Goal: Task Accomplishment & Management: Manage account settings

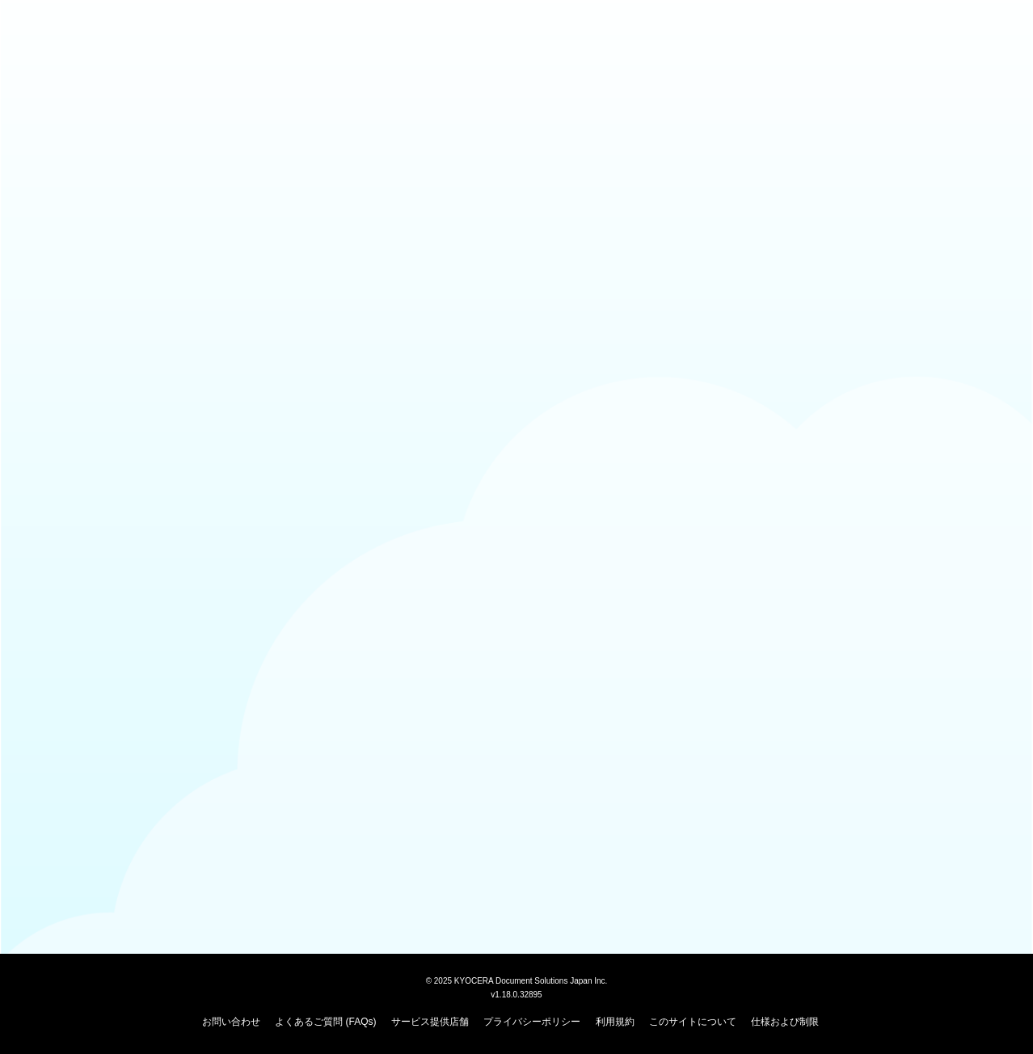
drag, startPoint x: 580, startPoint y: 402, endPoint x: 568, endPoint y: 386, distance: 20.2
click at [580, 400] on body "© 2025 KYOCERA Document Solutions Japan Inc. v1.18.0.32895 お問い合わせ よくあるご質問 (FAQs…" at bounding box center [516, 527] width 1033 height 1054
click at [245, 1023] on link "お問い合わせ" at bounding box center [231, 1021] width 58 height 11
click at [678, 1023] on link "このサイトについて" at bounding box center [692, 1021] width 87 height 11
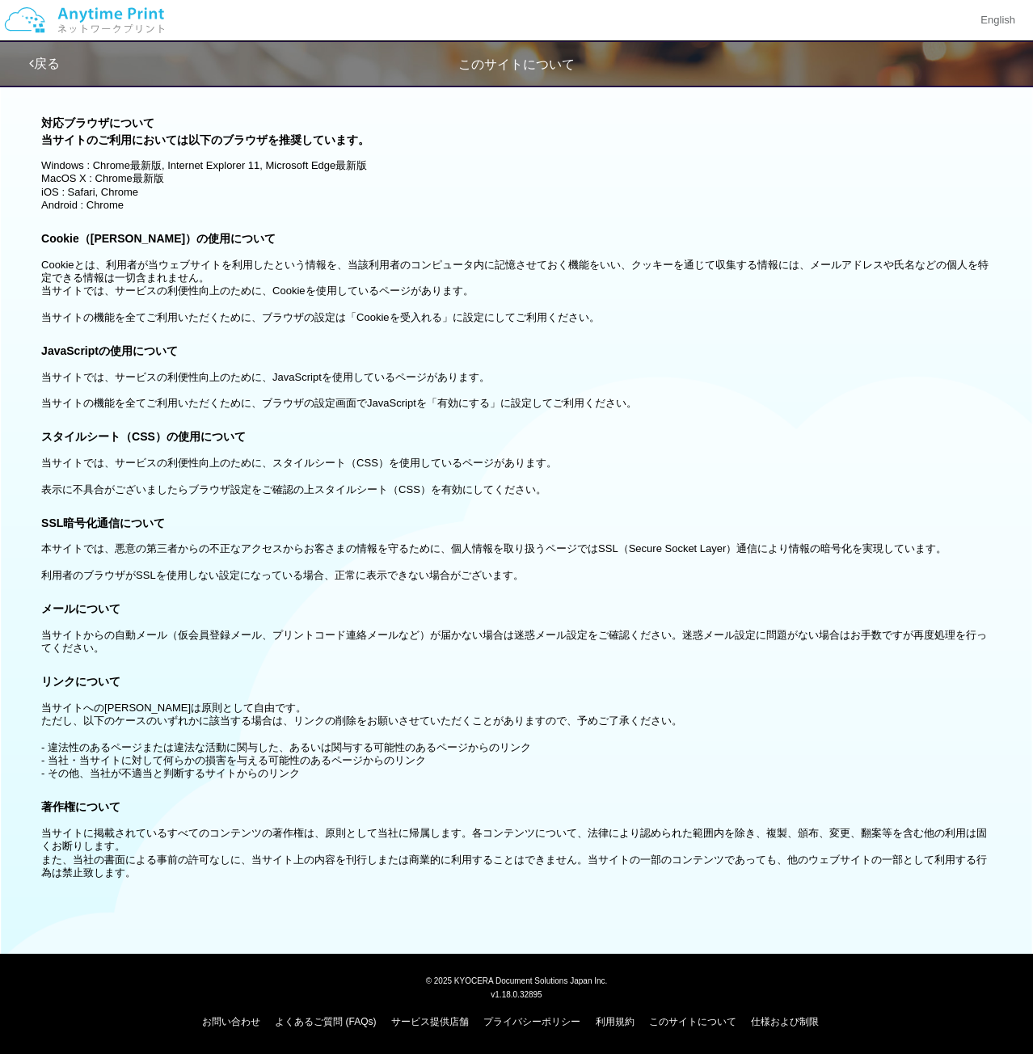
click at [369, 277] on p "Cookieとは、利用者が当ウェブサイトを利用したという情報を、当該利用者のコンピュータ内に記憶させておく機能をいい、クッキーを通じて収集する情報には、メール…" at bounding box center [516, 285] width 951 height 79
click at [123, 27] on img at bounding box center [84, 20] width 172 height 57
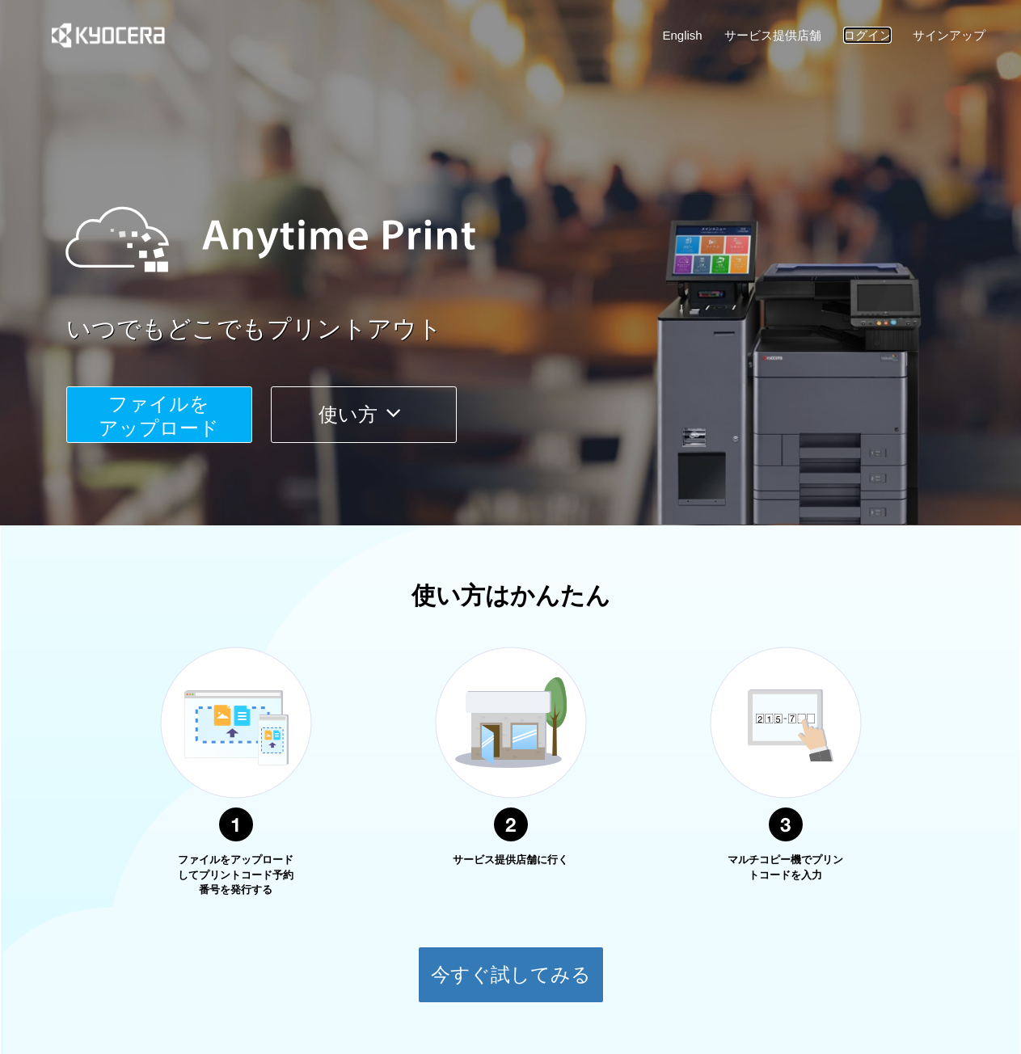
click at [864, 27] on link "ログイン" at bounding box center [867, 35] width 49 height 17
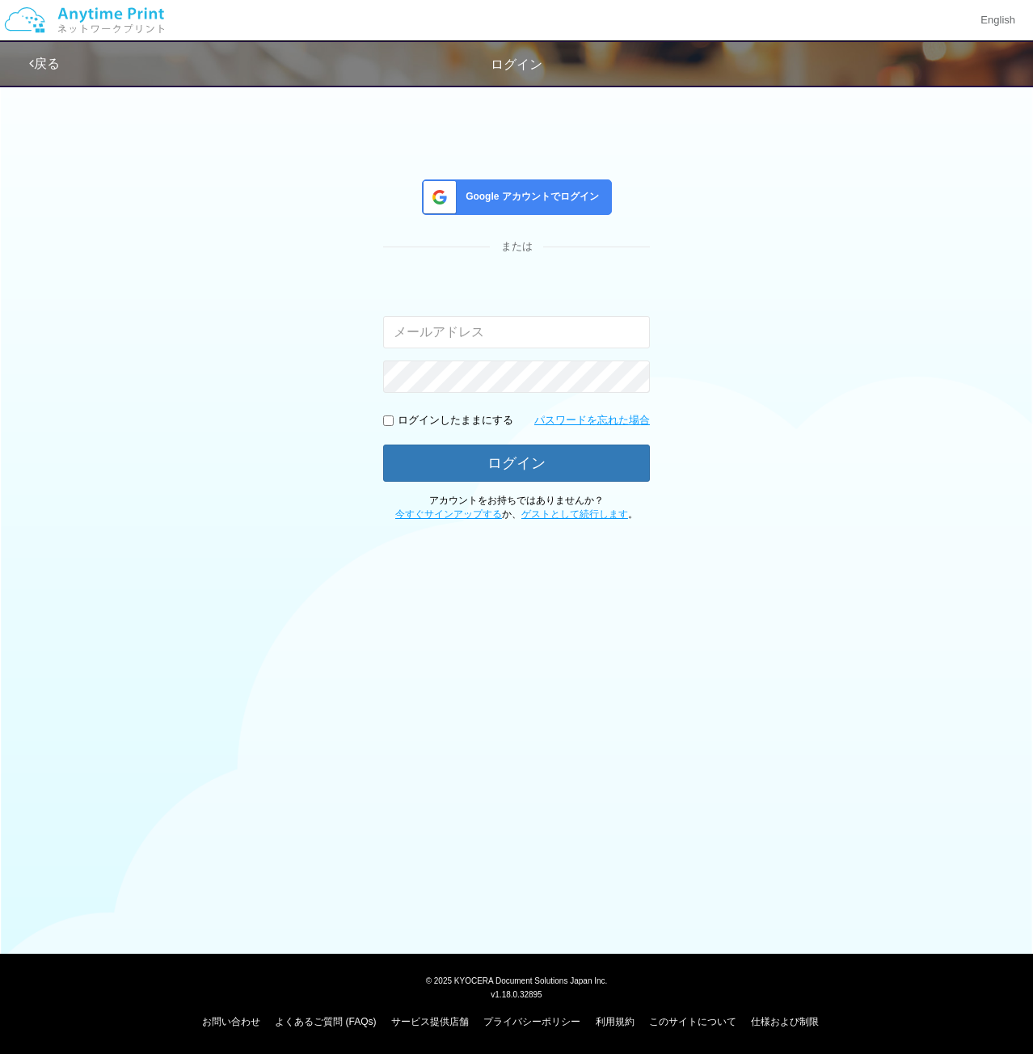
click at [519, 206] on div "Google アカウントでログイン" at bounding box center [517, 197] width 190 height 36
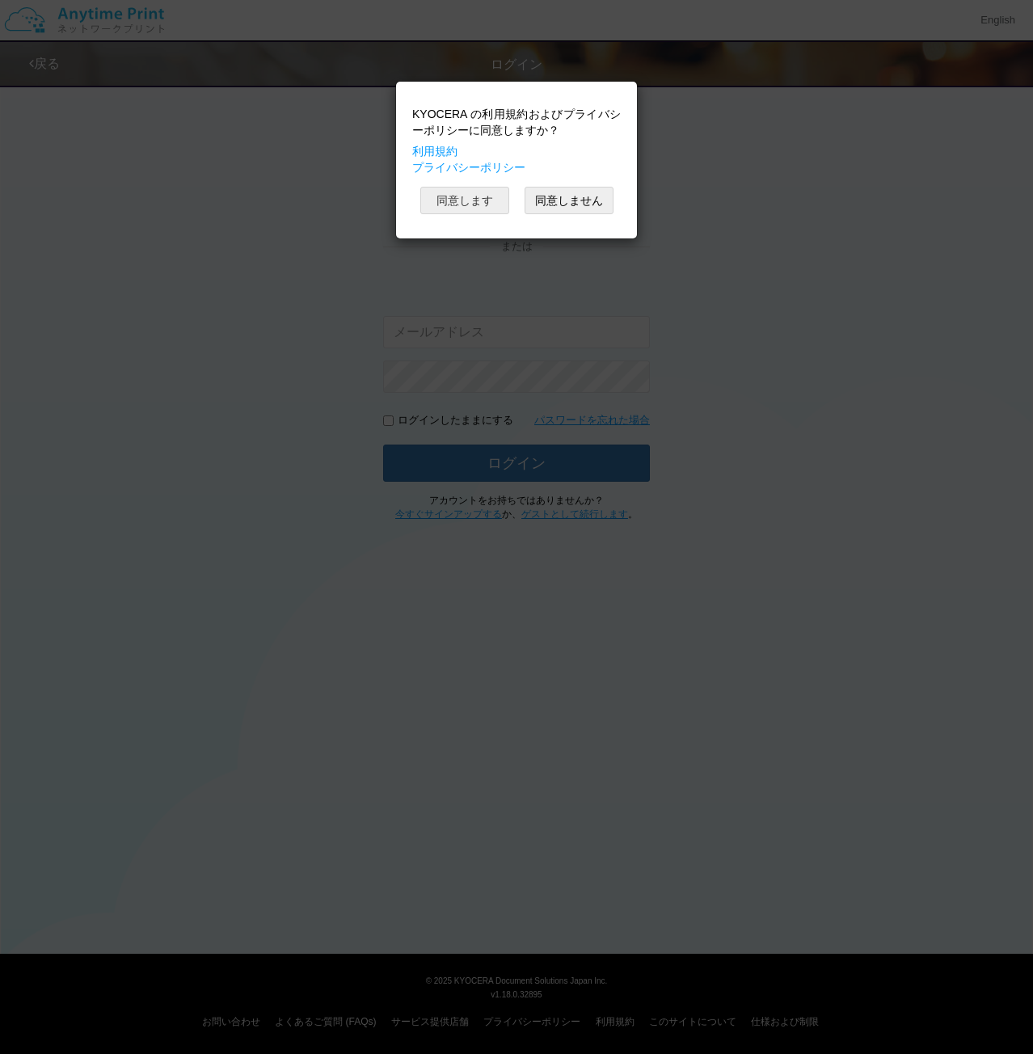
click at [448, 192] on button "同意します" at bounding box center [464, 200] width 89 height 27
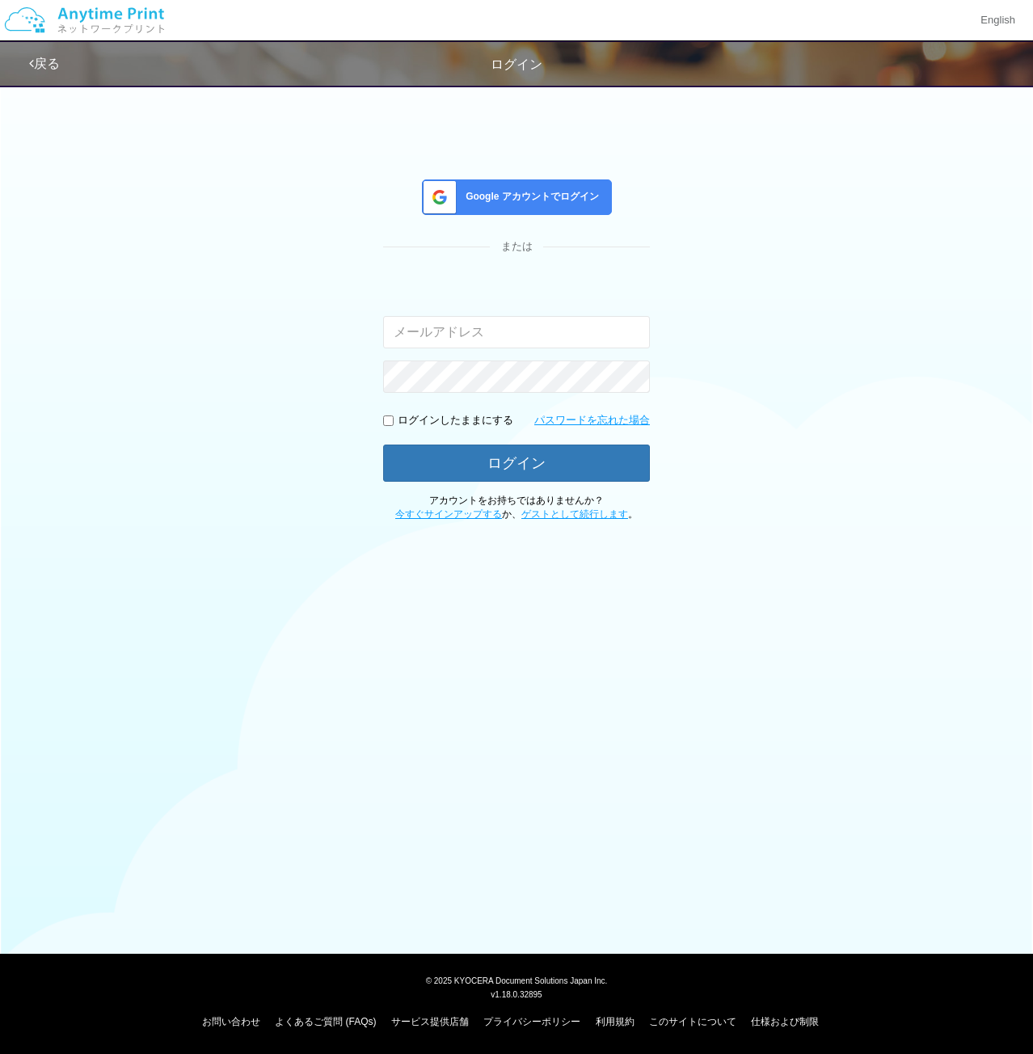
click at [916, 215] on div "Google アカウントでログイン または 入力されたメールアドレスまたはパスワードが正しくありません。 ログインしたままにする パスワードを忘れた場合 ログ…" at bounding box center [517, 298] width 970 height 445
click at [669, 359] on div "Google アカウントでログイン または 入力されたメールアドレスまたはパスワードが正しくありません。 ログインしたままにする パスワードを忘れた場合 ログ…" at bounding box center [517, 298] width 970 height 445
click at [525, 175] on div "Google アカウントでログイン または 入力されたメールアドレスまたはパスワードが正しくありません。 ログインしたままにする パスワードを忘れた場合 ログ…" at bounding box center [517, 298] width 970 height 445
click at [471, 198] on span "Google アカウントでログイン" at bounding box center [529, 197] width 140 height 14
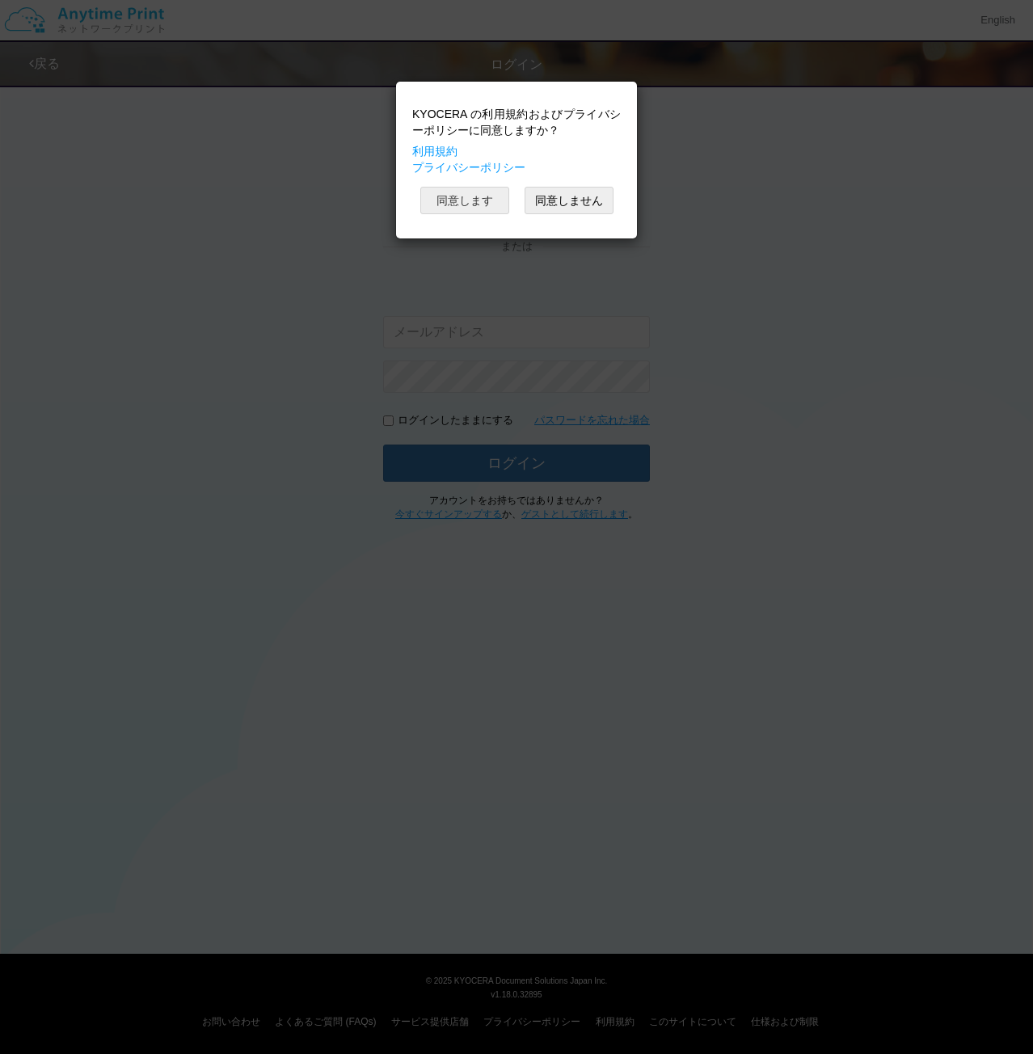
click at [471, 201] on button "同意します" at bounding box center [464, 200] width 89 height 27
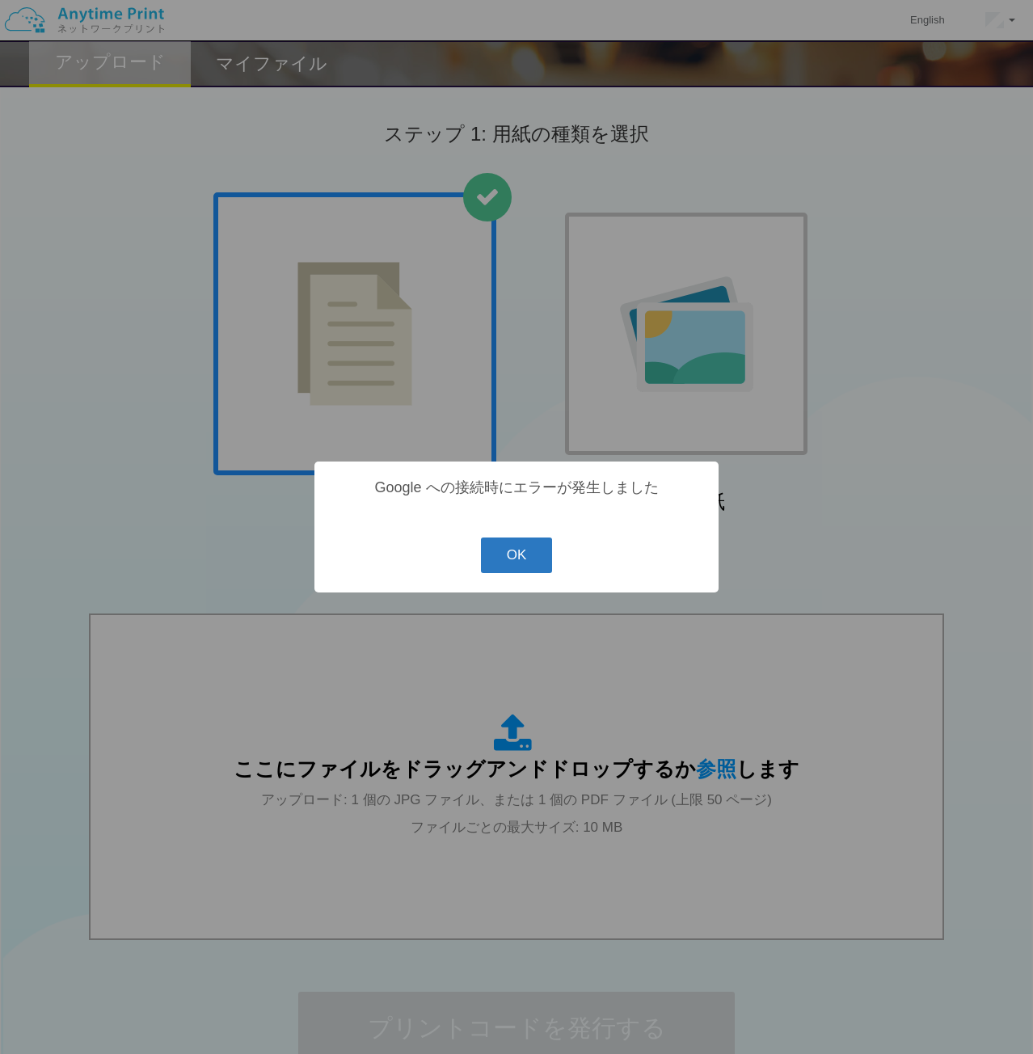
click at [525, 553] on button "OK" at bounding box center [517, 556] width 72 height 36
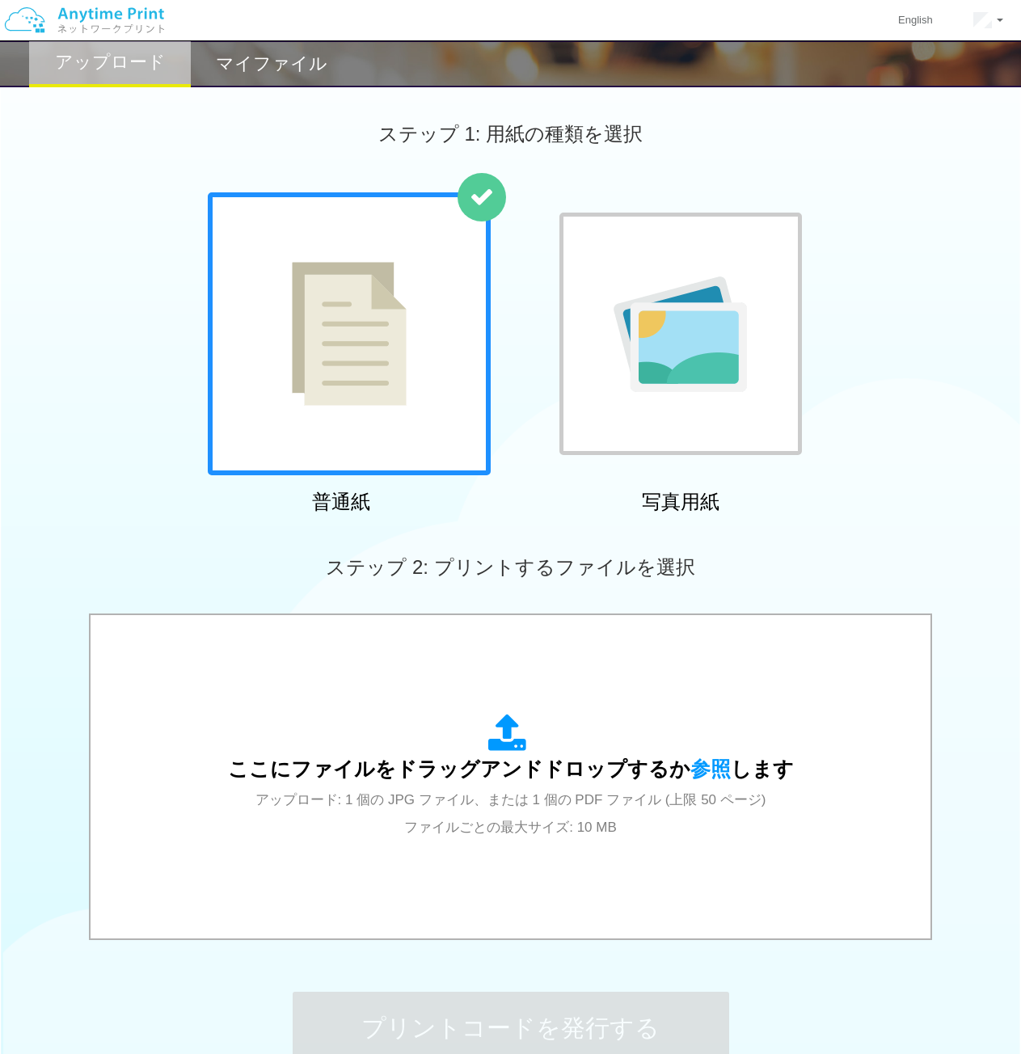
click at [943, 496] on div "普通紙 写真用紙" at bounding box center [510, 356] width 1021 height 328
click at [137, 72] on h2 "アップロード" at bounding box center [110, 62] width 111 height 19
click at [276, 73] on h2 "マイファイル" at bounding box center [272, 63] width 112 height 19
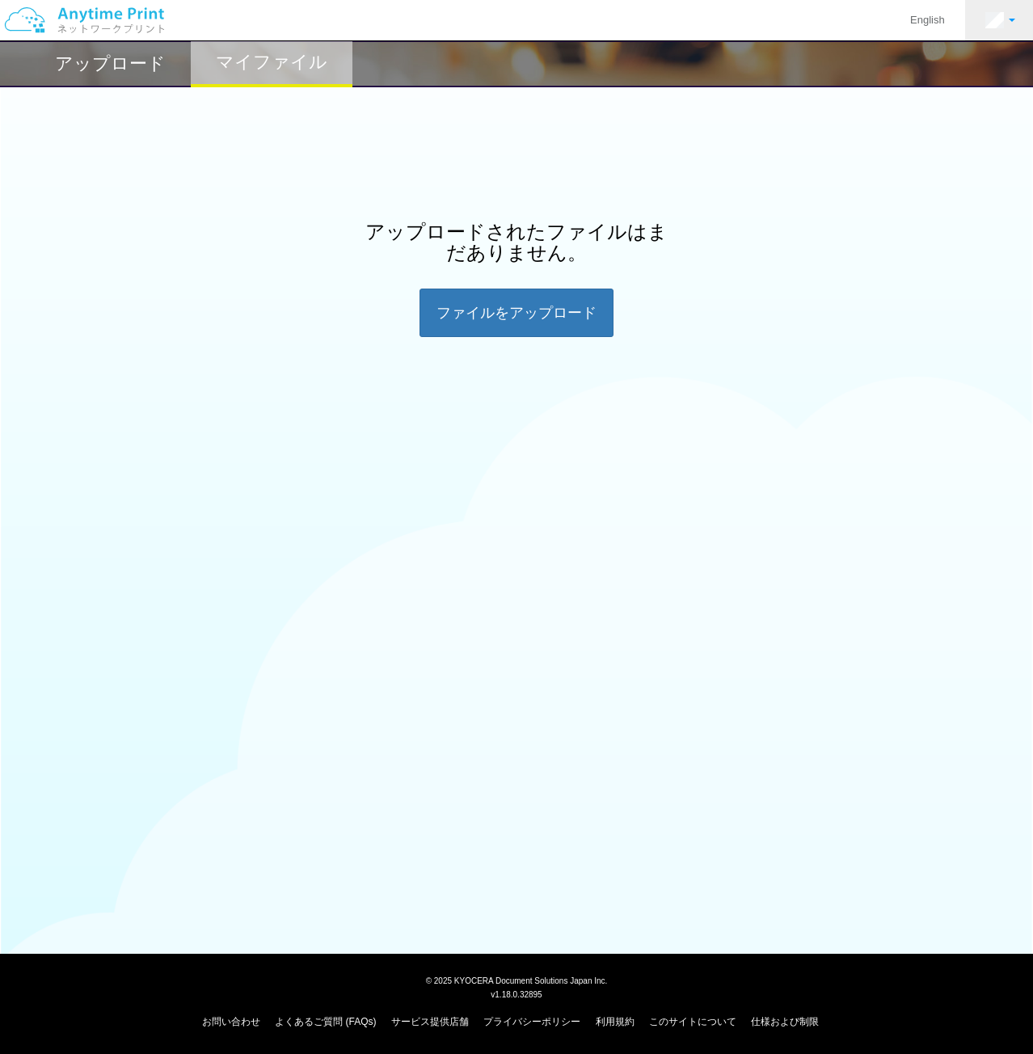
click at [1009, 15] on link at bounding box center [1000, 20] width 70 height 40
click at [948, 72] on link "アカウント設定" at bounding box center [959, 62] width 128 height 27
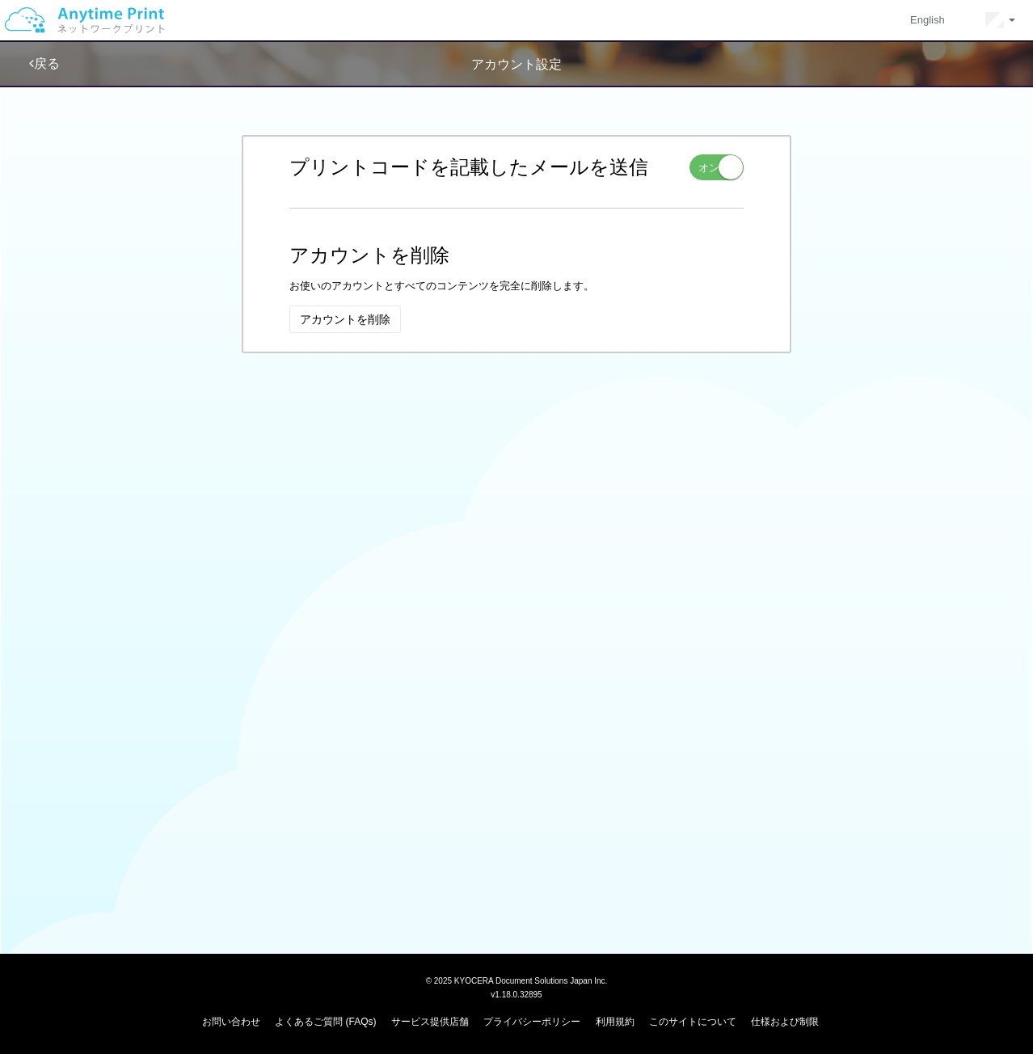
click at [796, 431] on div "戻る アカウント設定 お名前 編集 キャンセル 姓 y 入力できるのは文字のみです。 名 a 入力できるのは文字のみです。 保存 y a メールアドレス 編集…" at bounding box center [516, 229] width 1033 height 459
click at [130, 230] on div "お名前 編集 キャンセル 姓 y 入力できるのは文字のみです。 名 a 入力できるのは文字のみです。 保存 y a メールアドレス 編集 キャンセル maru…" at bounding box center [517, 243] width 946 height 255
click at [55, 57] on link "戻る" at bounding box center [44, 64] width 31 height 14
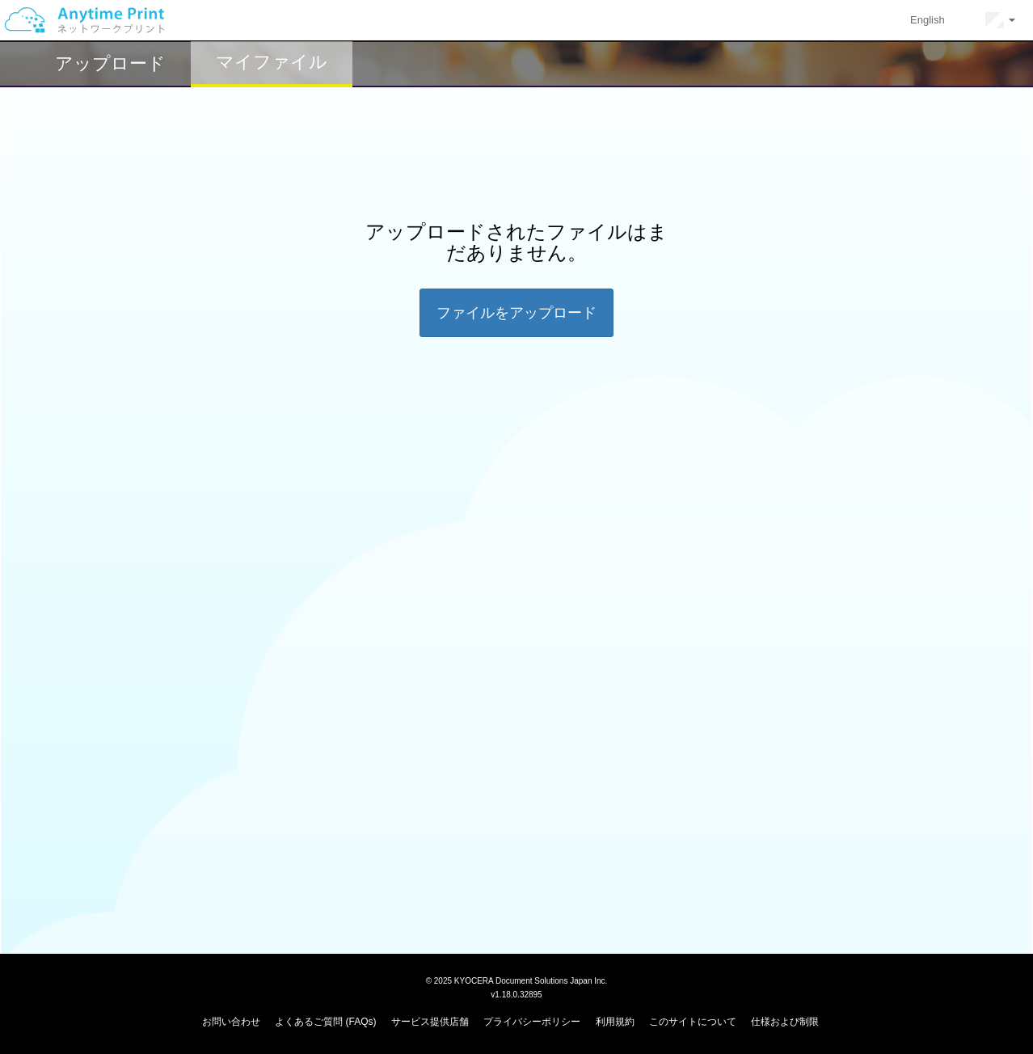
click at [359, 352] on div "アップロード マイファイル アップロードされたファイルはまだありません。 ファイルを​​アップロード" at bounding box center [516, 229] width 1033 height 459
click at [536, 319] on div "ファイルを​​アップロード" at bounding box center [517, 313] width 194 height 49
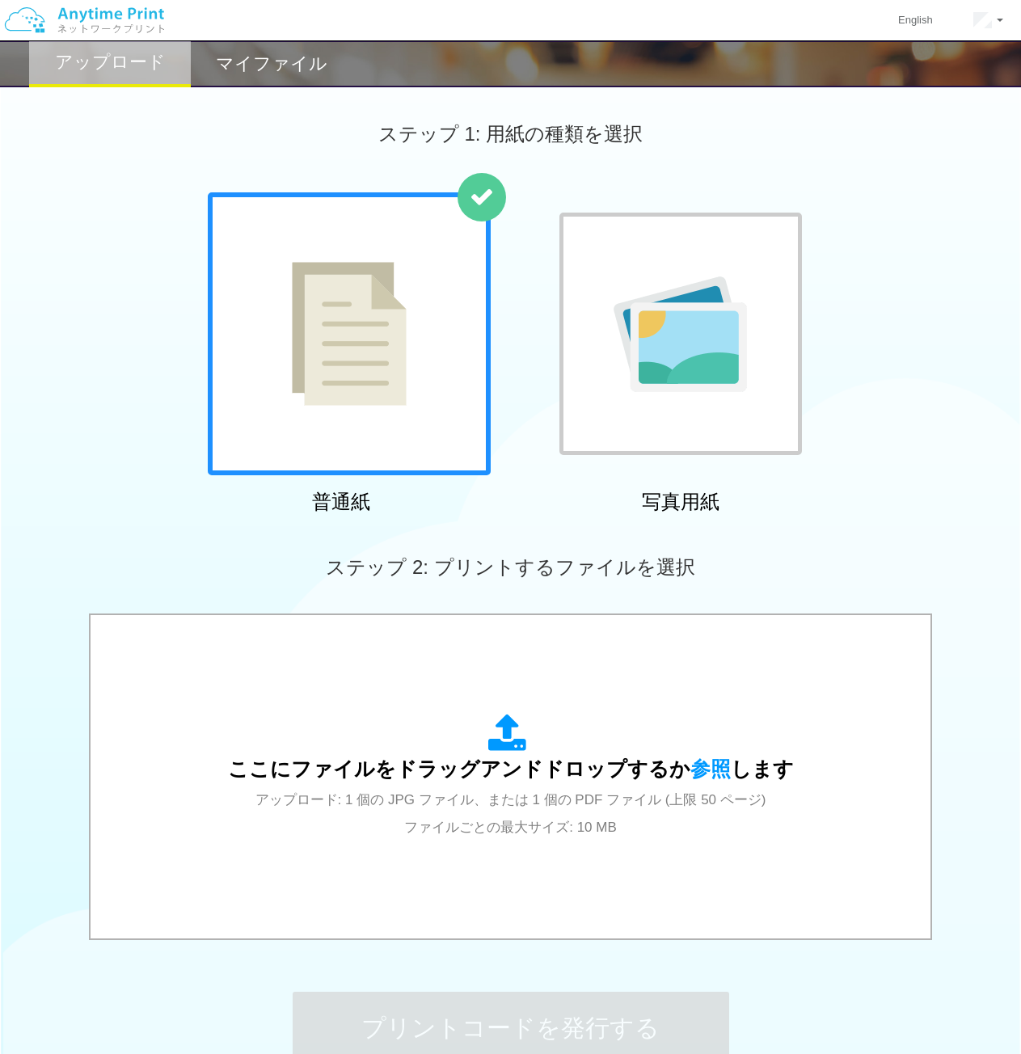
click at [548, 424] on div at bounding box center [680, 333] width 283 height 283
click at [441, 423] on div at bounding box center [349, 333] width 283 height 283
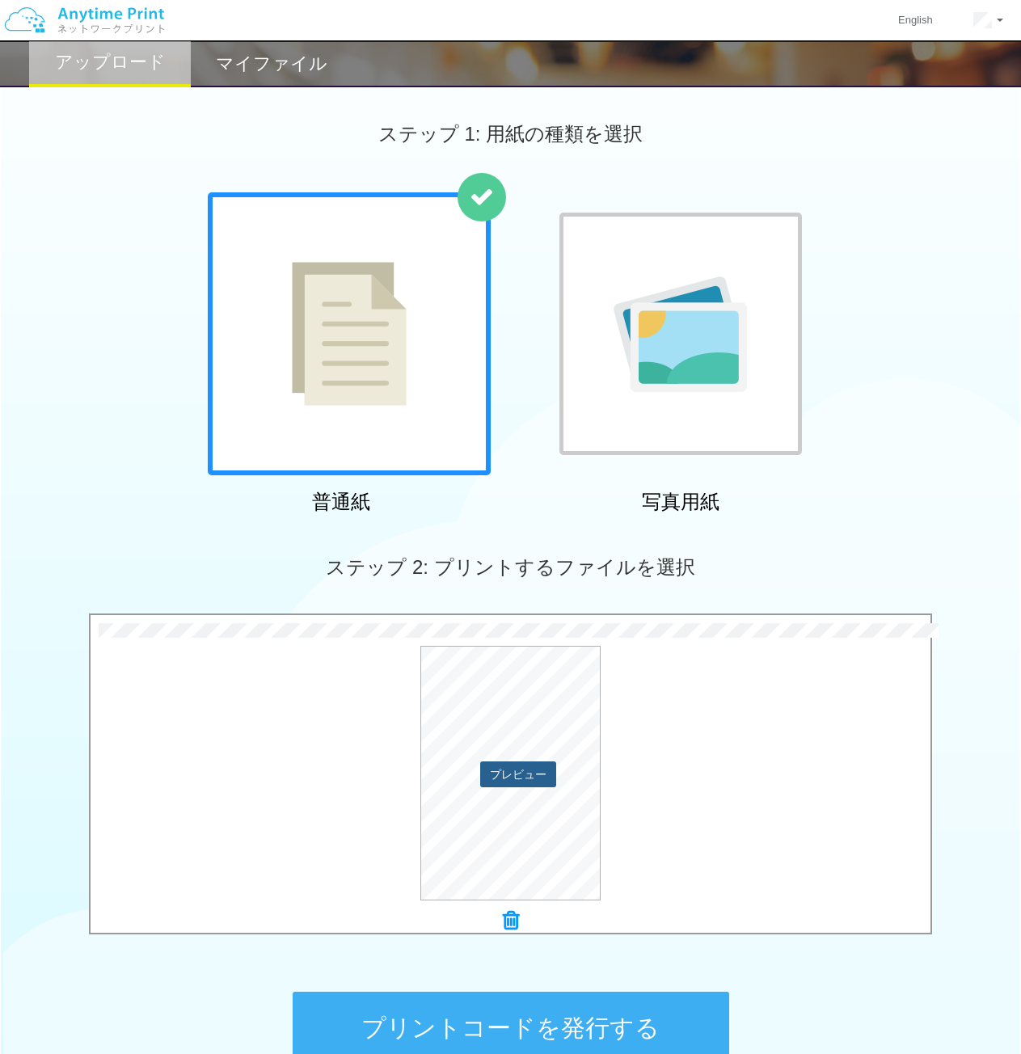
drag, startPoint x: 513, startPoint y: 788, endPoint x: 517, endPoint y: 766, distance: 22.2
click at [513, 786] on button "プレビュー" at bounding box center [518, 775] width 76 height 26
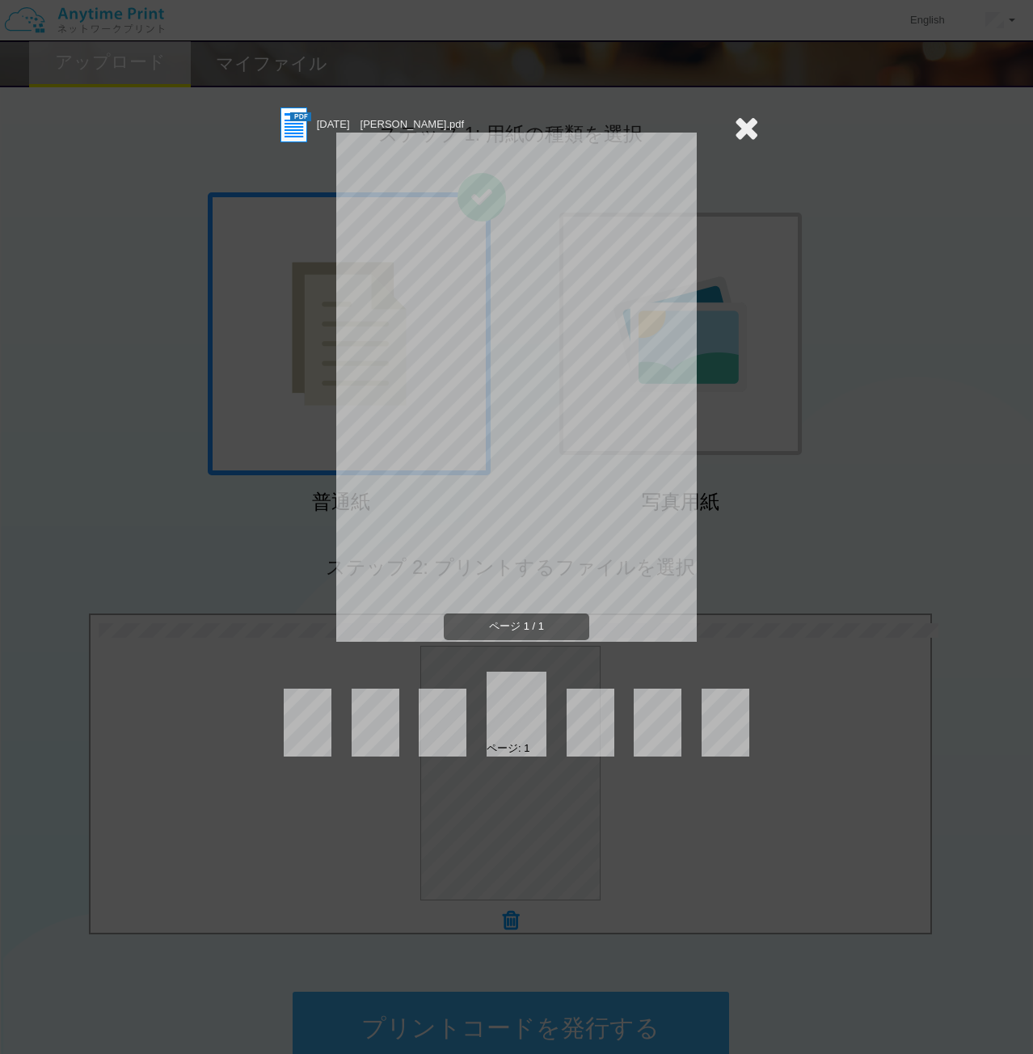
click at [753, 118] on icon at bounding box center [746, 128] width 25 height 32
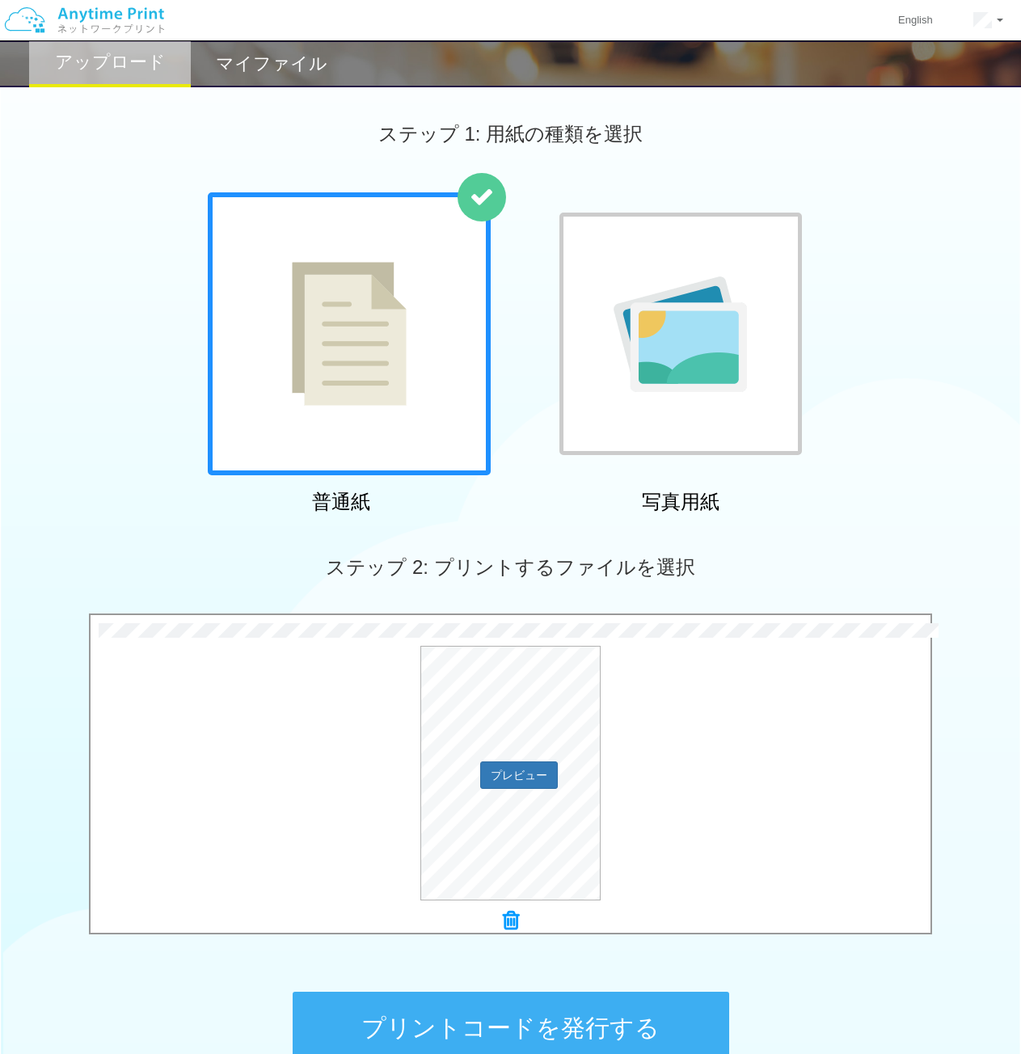
click at [813, 758] on div "プレビュー" at bounding box center [511, 773] width 840 height 255
click at [515, 923] on icon at bounding box center [511, 920] width 16 height 21
click at [539, 763] on button "プレビュー" at bounding box center [518, 775] width 76 height 26
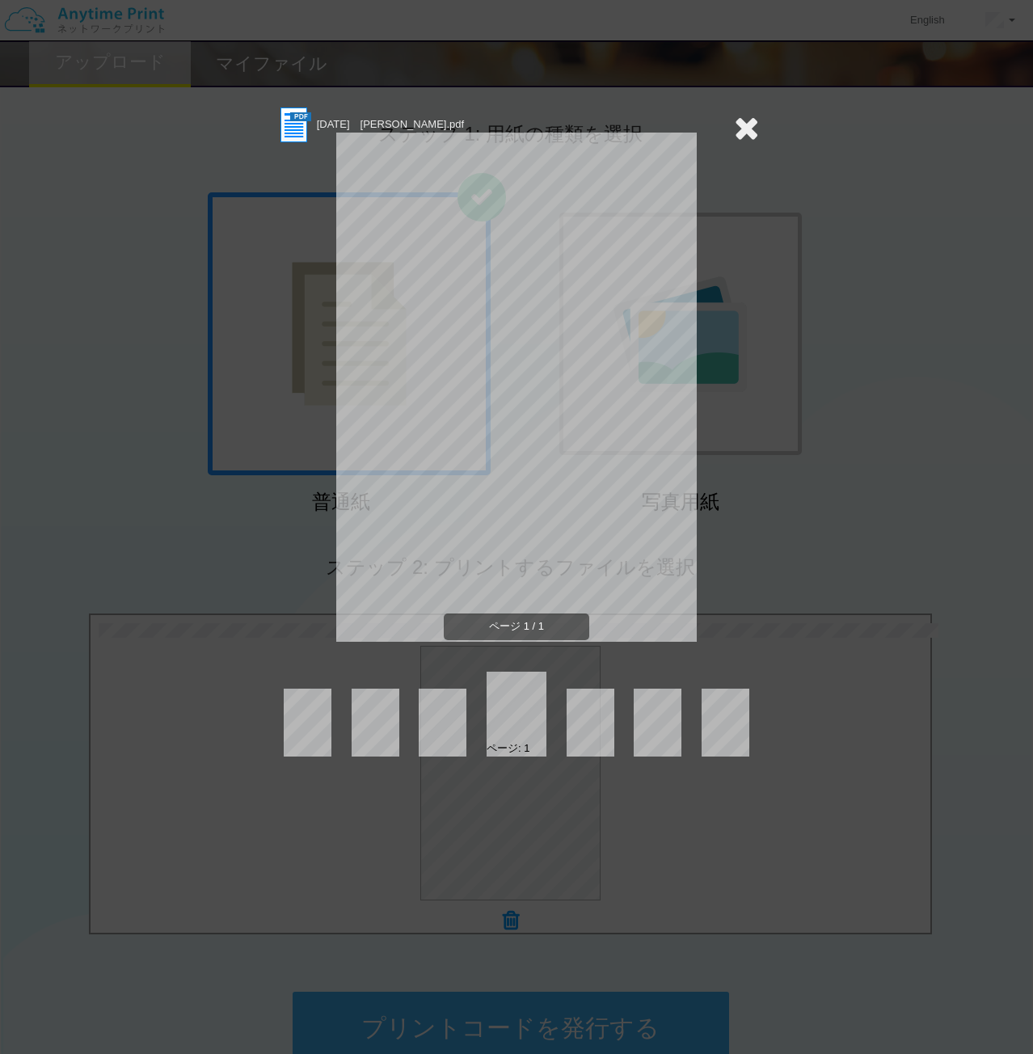
click at [750, 107] on div at bounding box center [746, 128] width 25 height 46
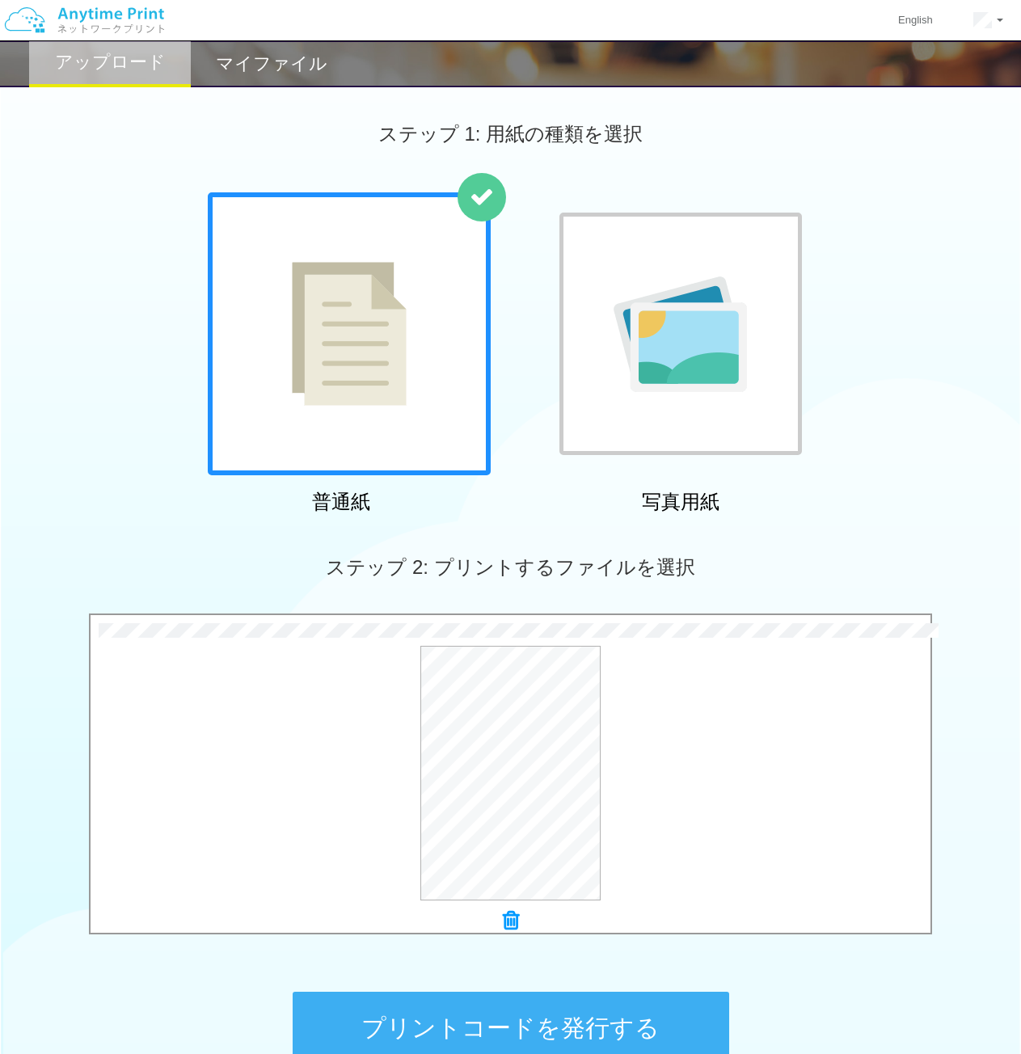
click at [503, 929] on icon at bounding box center [511, 920] width 16 height 21
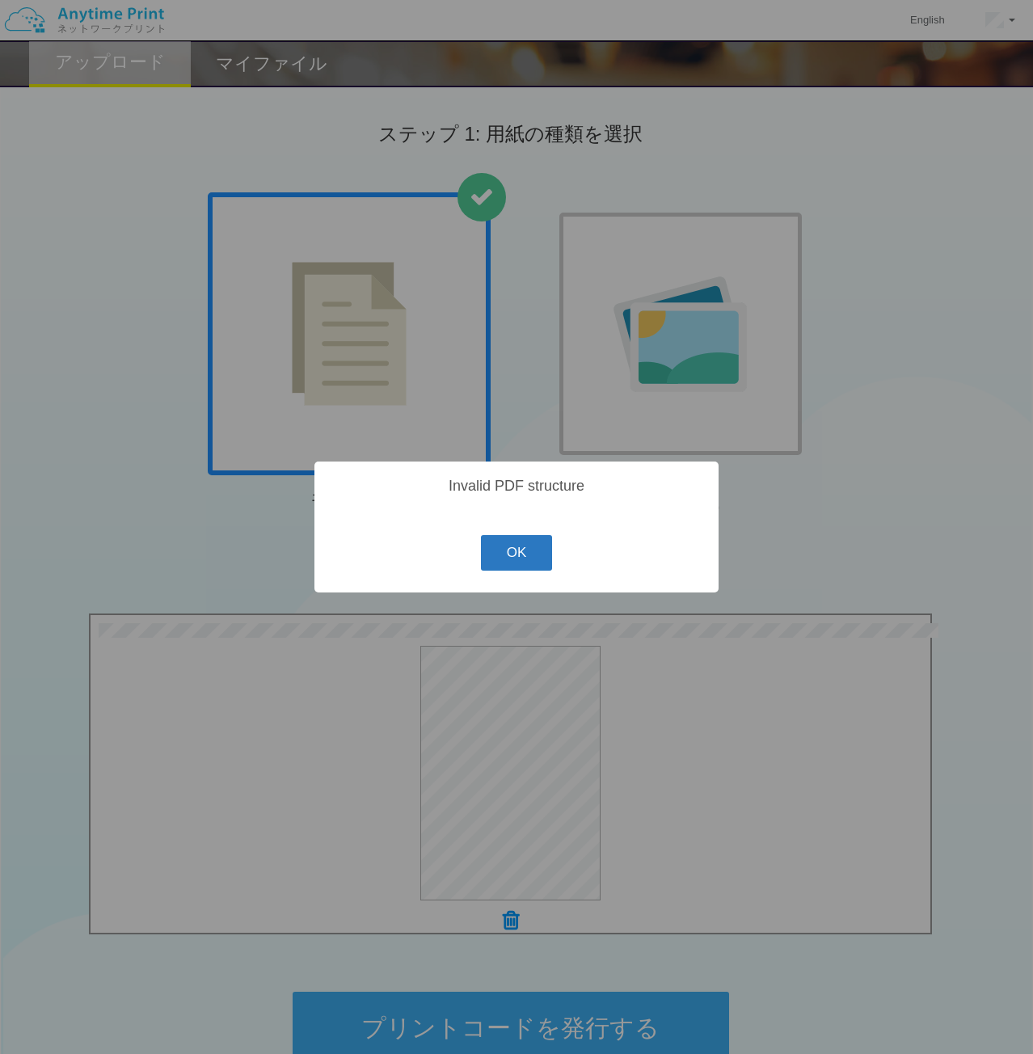
click at [510, 555] on button "OK" at bounding box center [517, 553] width 72 height 36
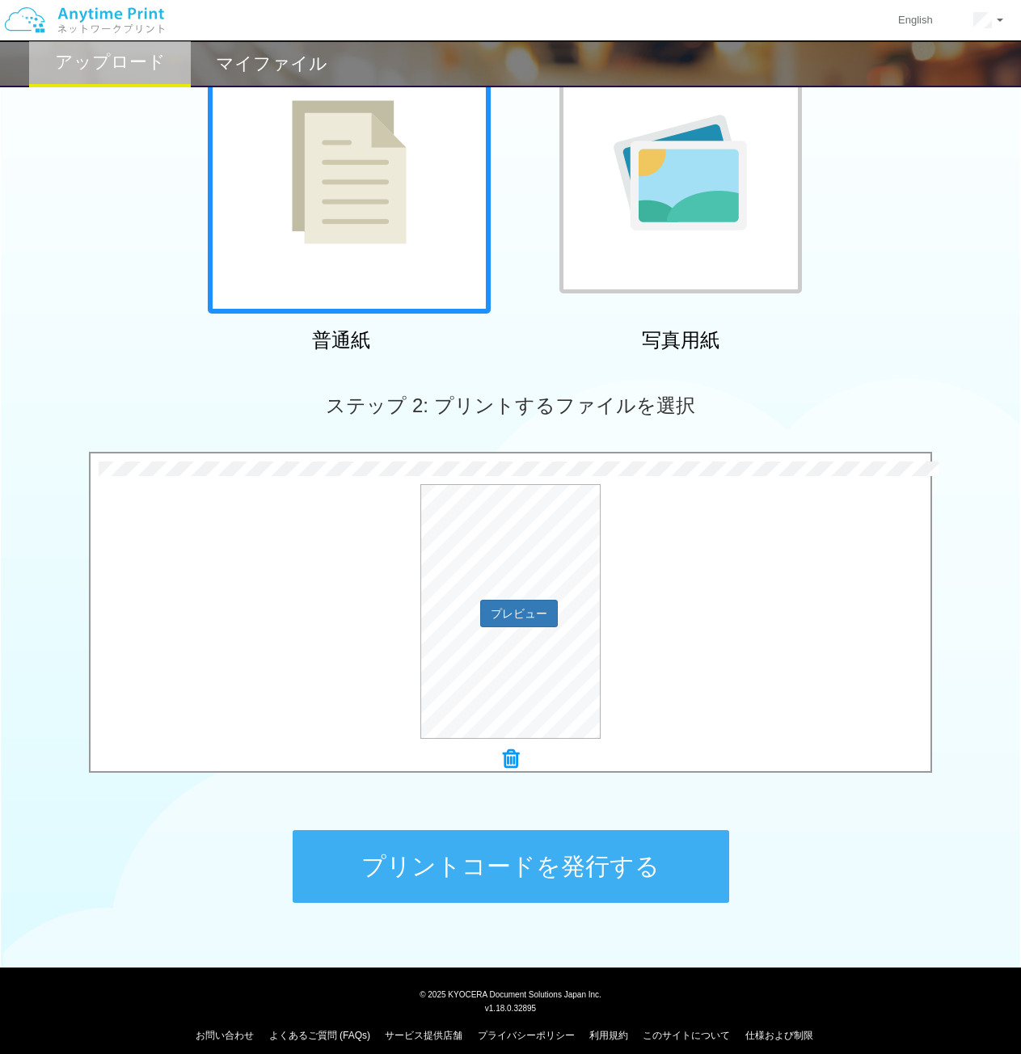
scroll to position [175, 0]
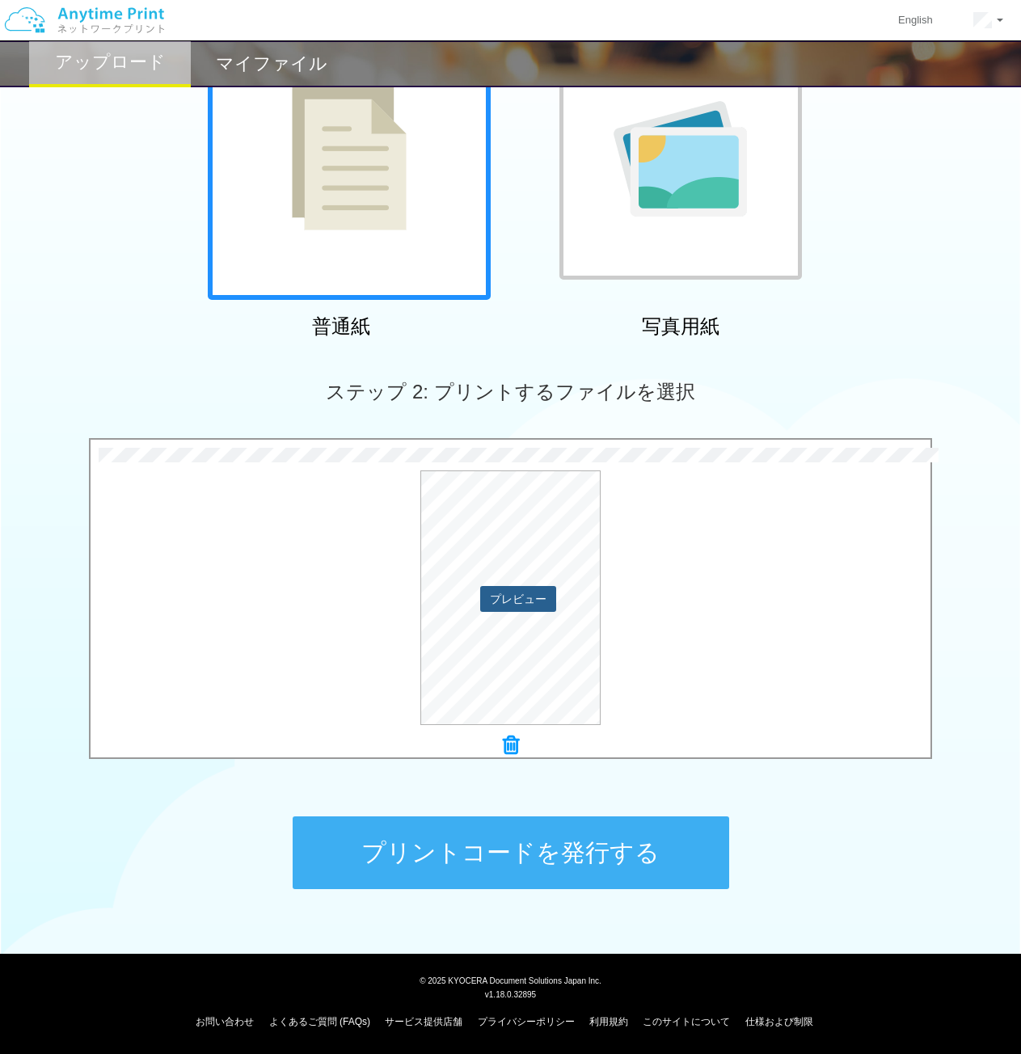
click at [506, 610] on button "プレビュー" at bounding box center [518, 599] width 76 height 26
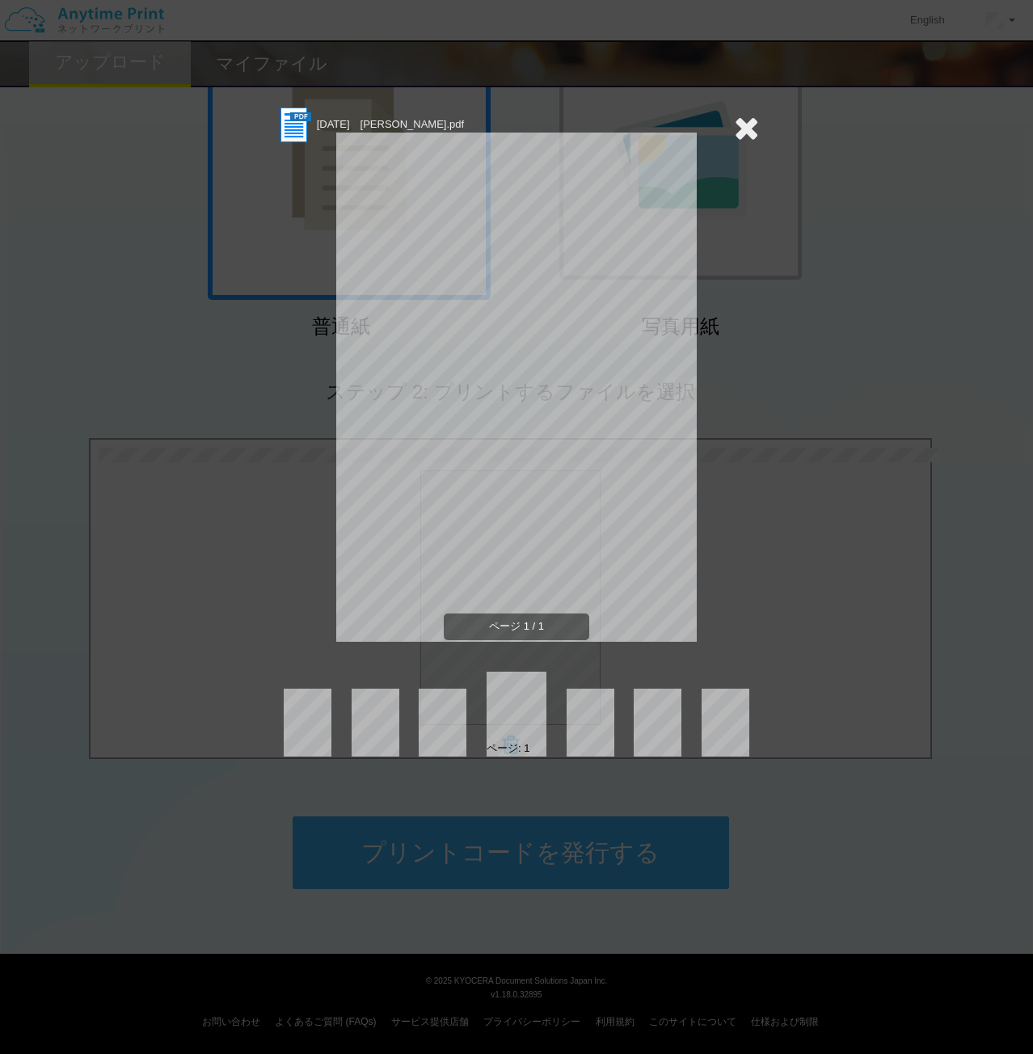
click at [747, 126] on icon at bounding box center [746, 128] width 25 height 32
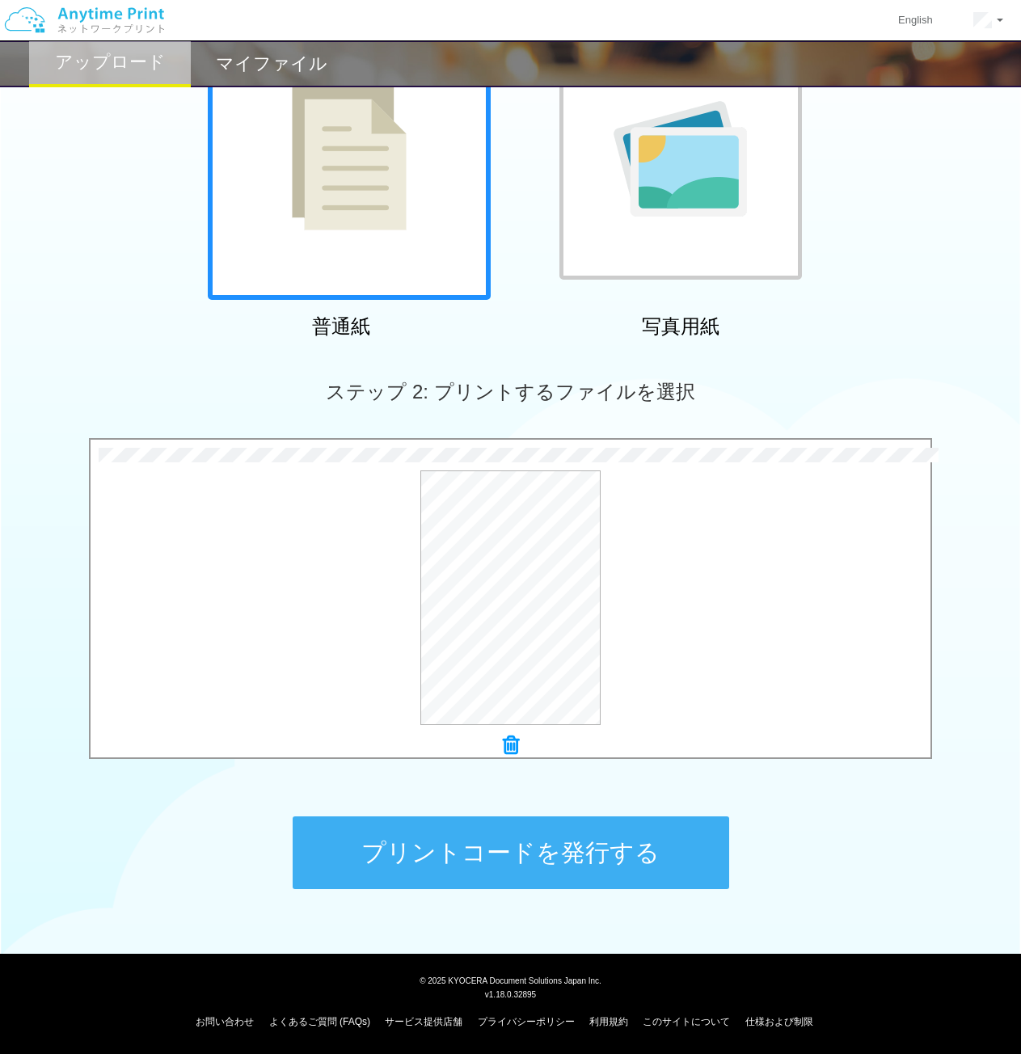
click at [510, 748] on icon at bounding box center [511, 745] width 16 height 21
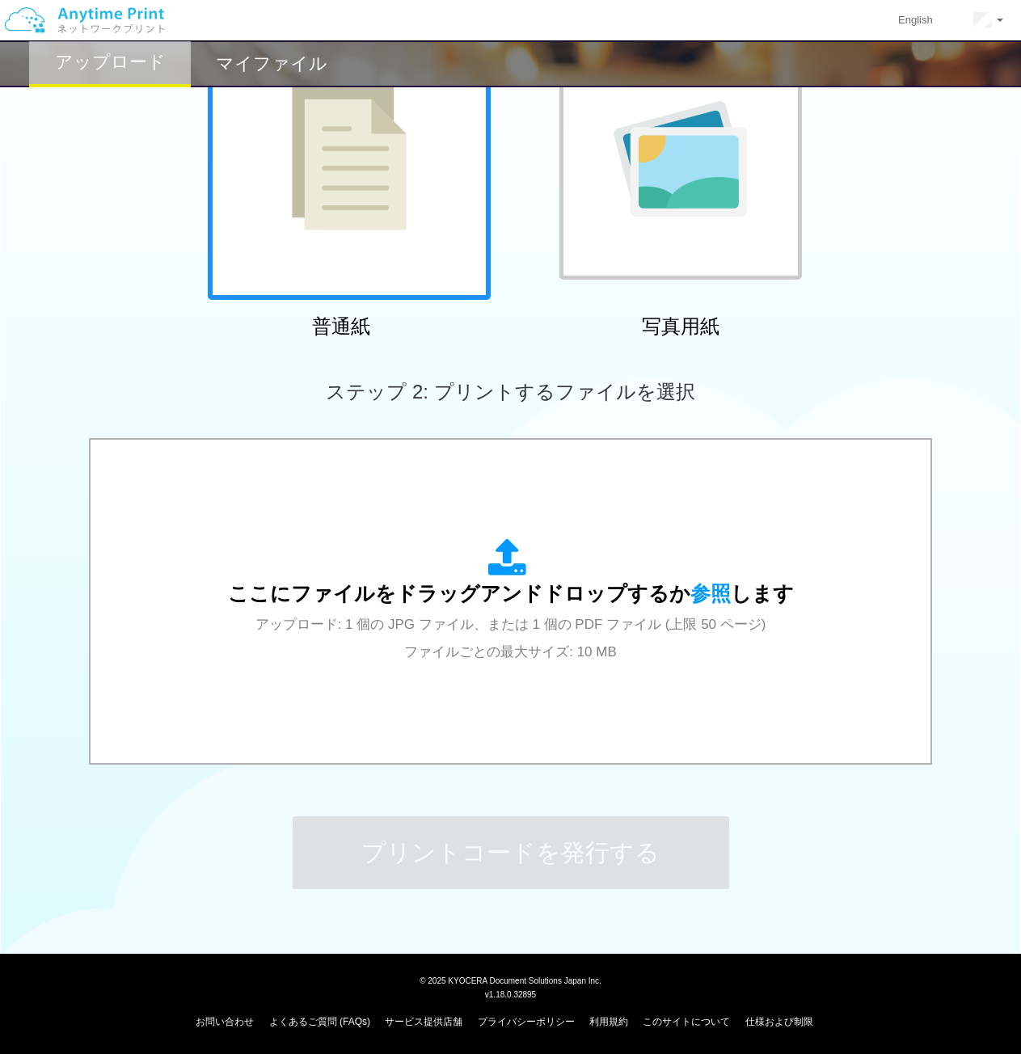
scroll to position [0, 0]
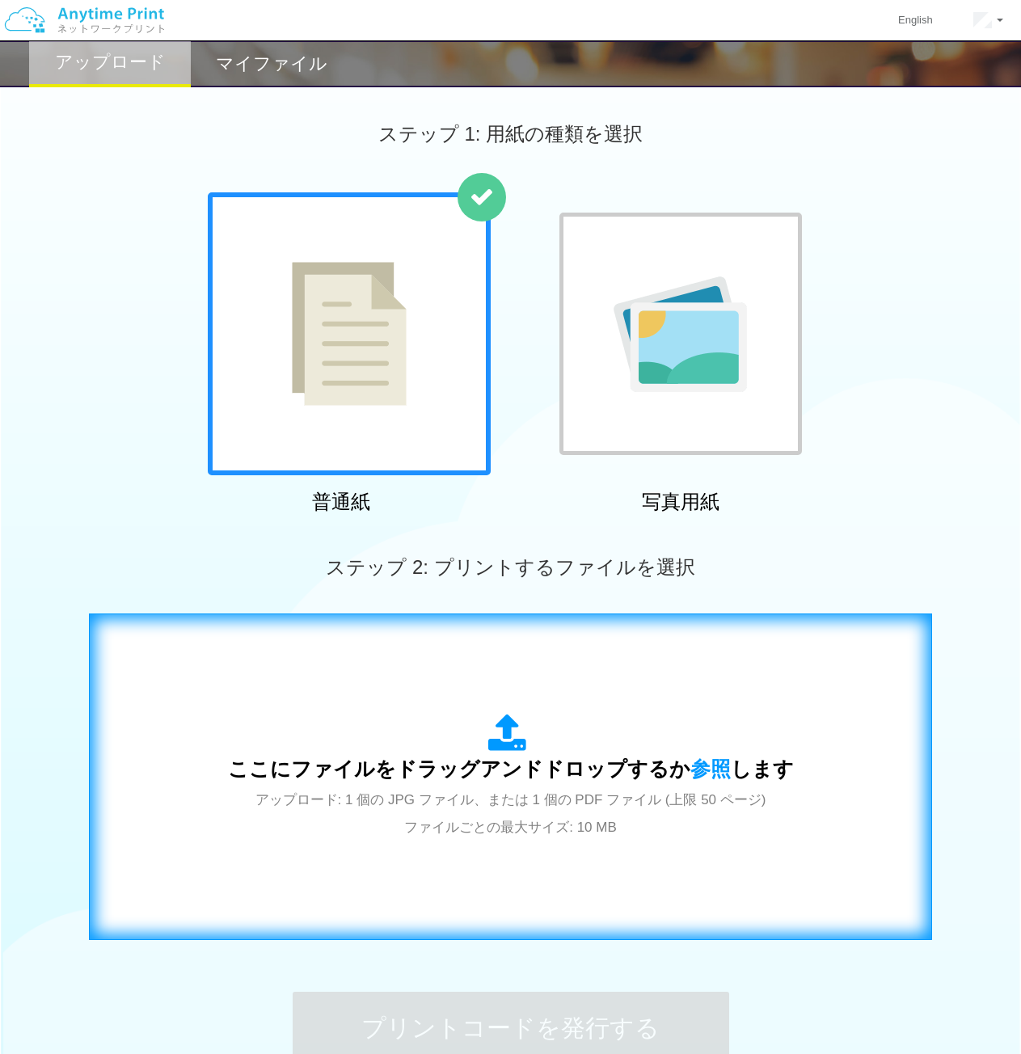
click at [476, 762] on span "ここにファイルをドラッグアンドドロップするか 参照 します" at bounding box center [511, 769] width 566 height 23
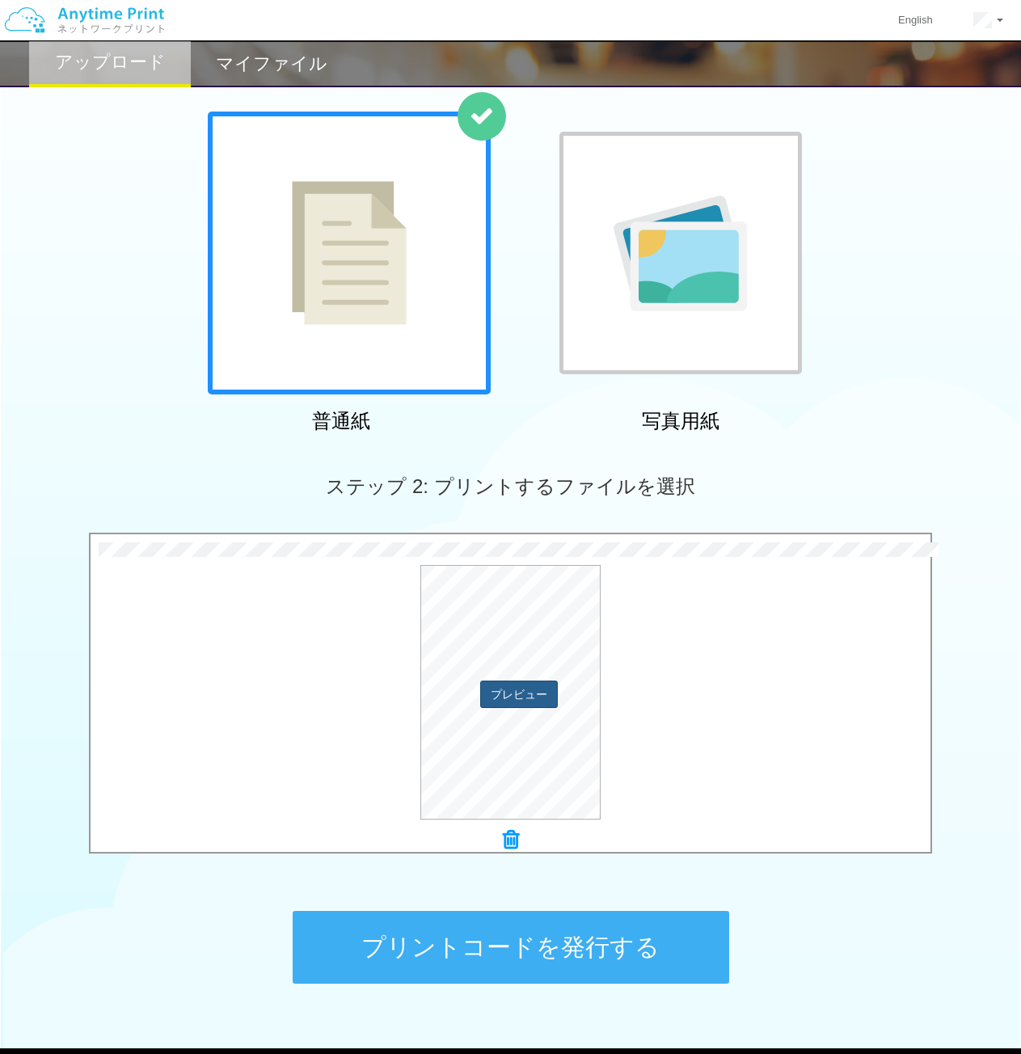
scroll to position [162, 0]
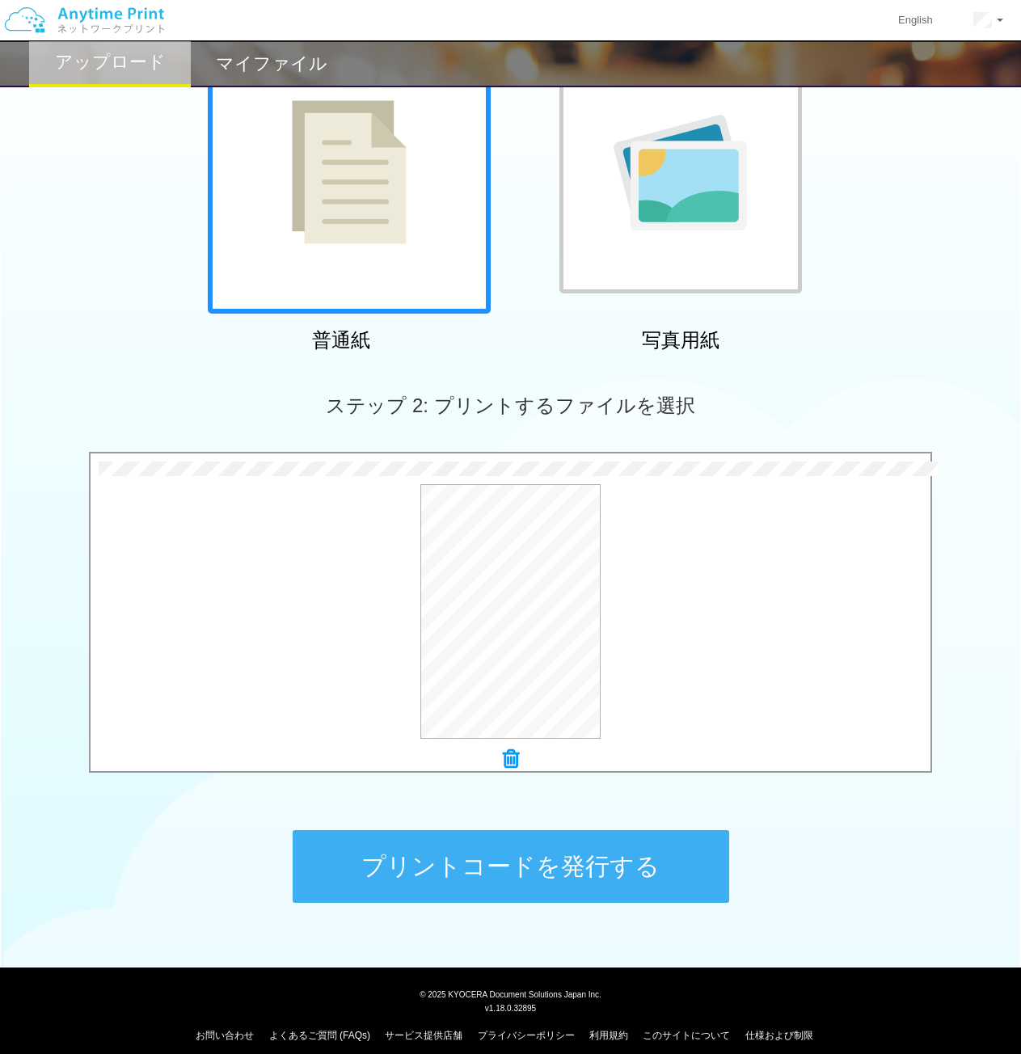
click at [503, 758] on icon at bounding box center [511, 759] width 16 height 21
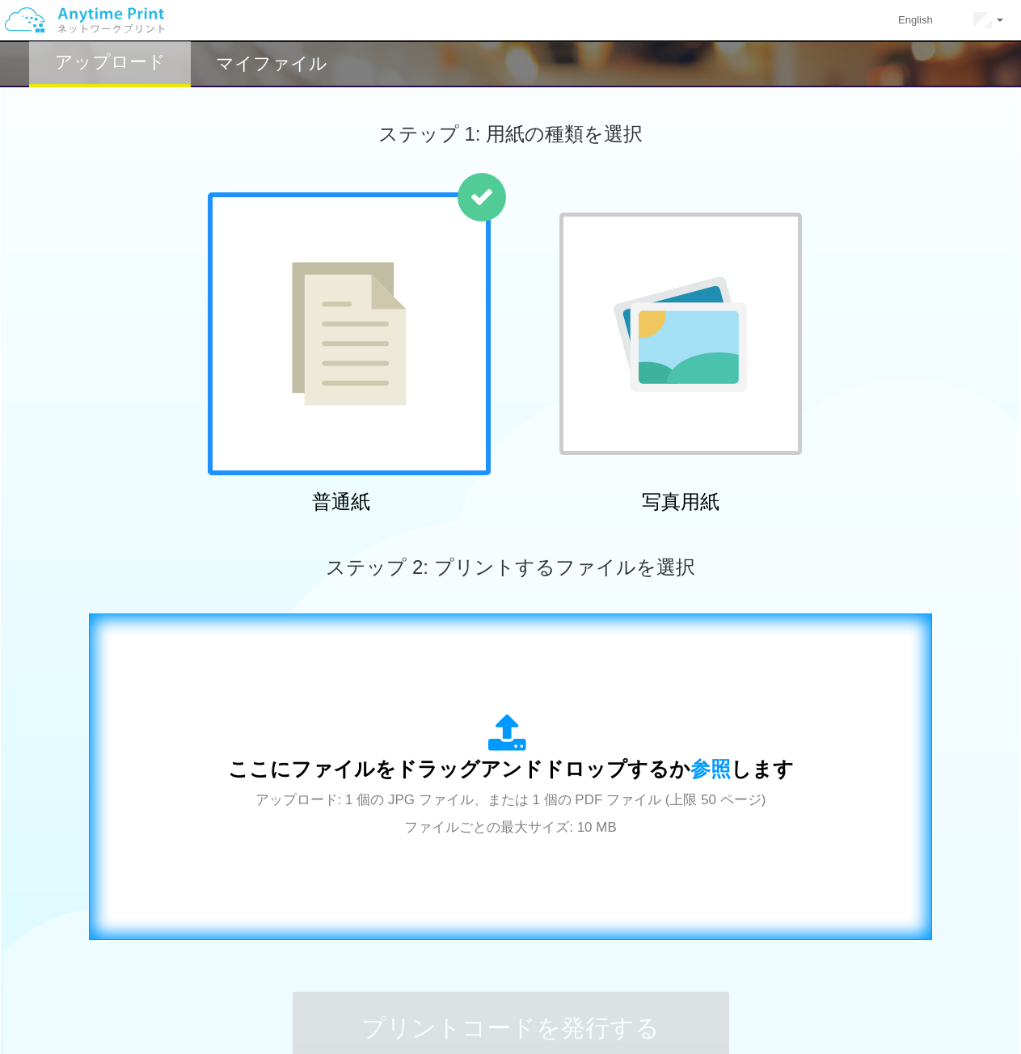
scroll to position [175, 0]
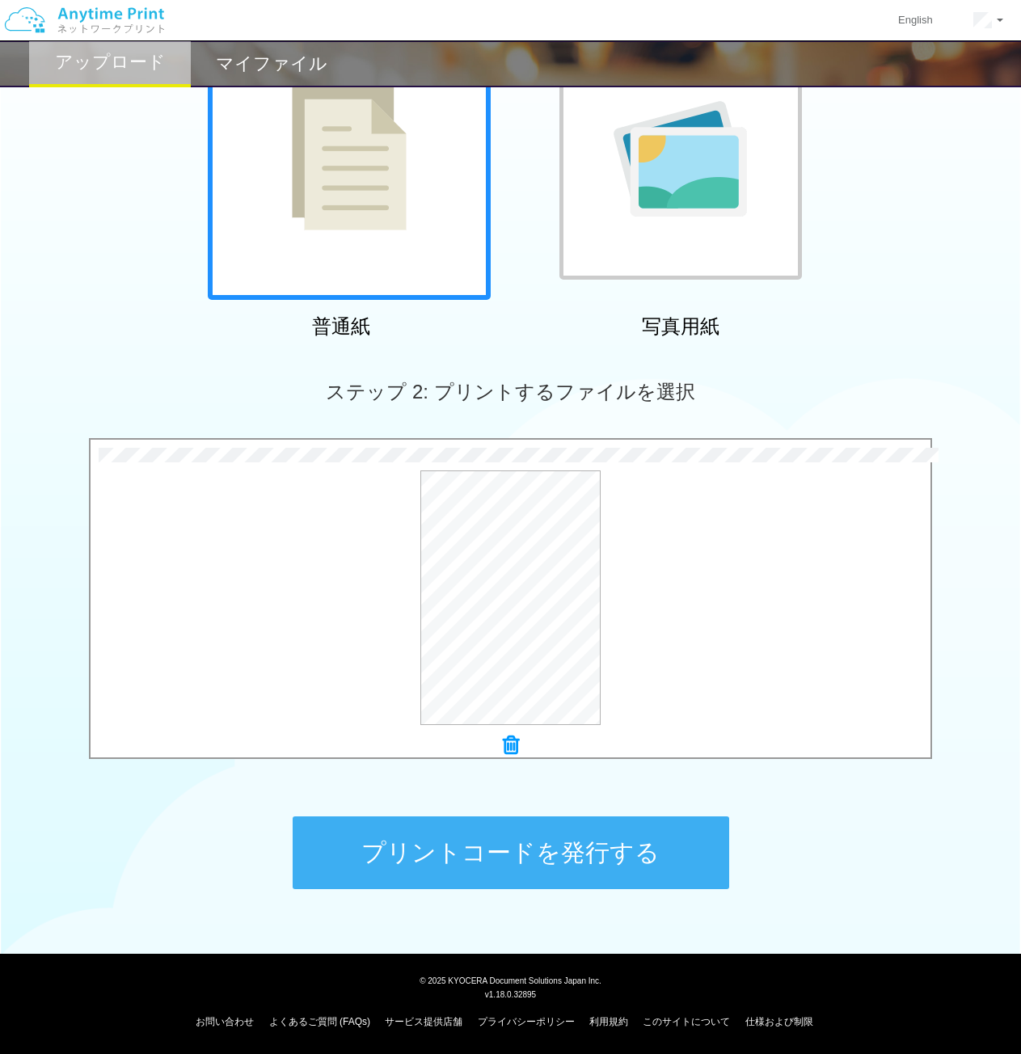
click at [536, 854] on button "プリントコードを発行する" at bounding box center [511, 853] width 437 height 73
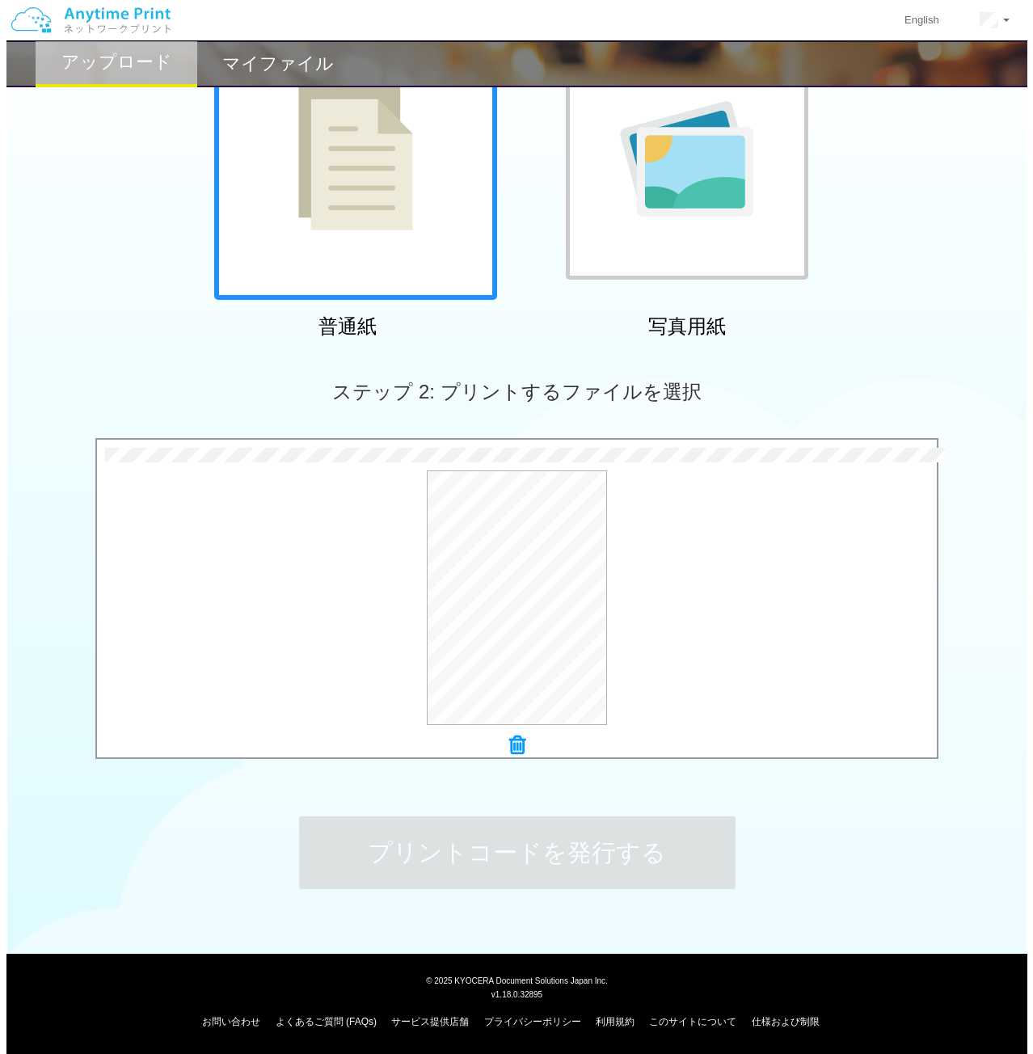
scroll to position [0, 0]
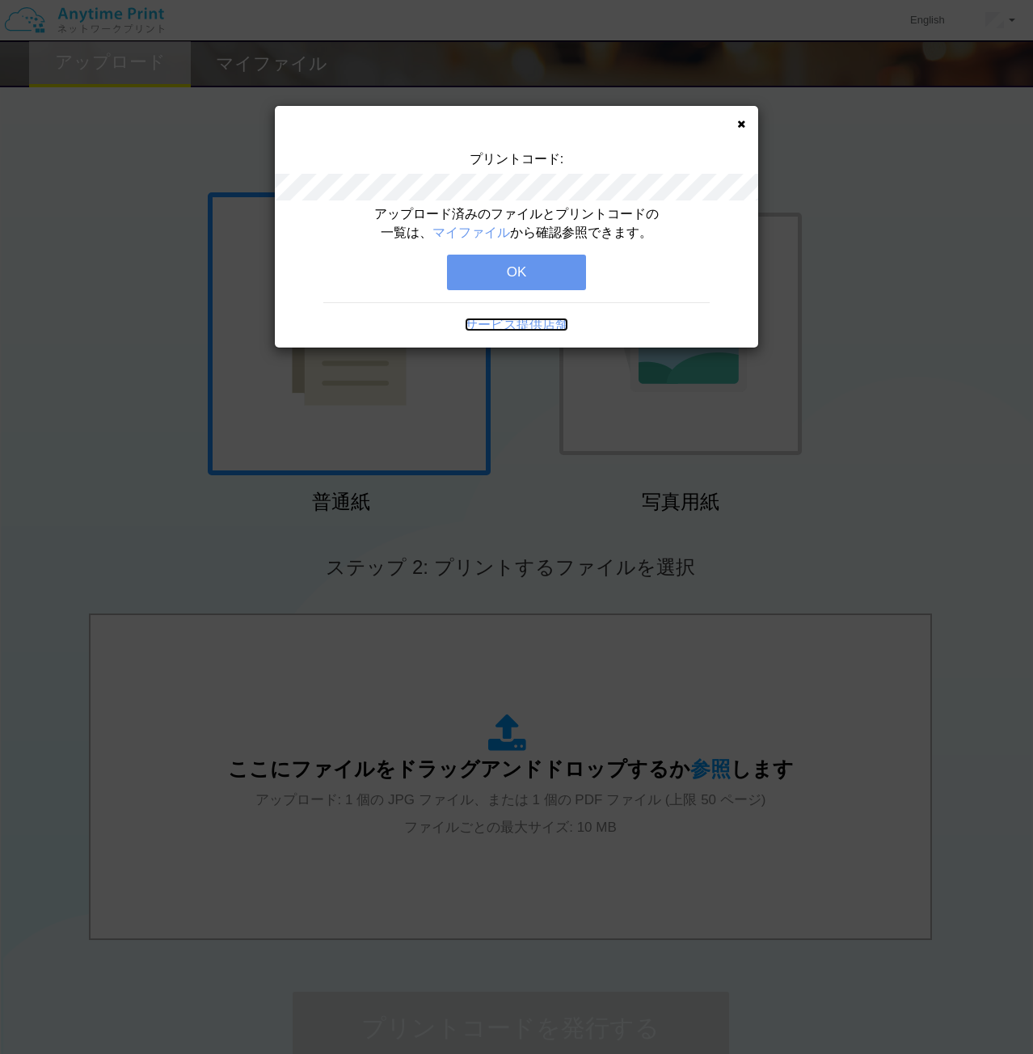
click at [535, 321] on link "サービス提供店舗" at bounding box center [516, 325] width 103 height 14
click at [887, 332] on div "プリントコード: アップロード済みのファイルとプリントコードの一覧は、 マイファイル から確認参照できます。 OK サービス提供店舗" at bounding box center [516, 527] width 1033 height 1054
click at [481, 226] on link "マイファイル" at bounding box center [472, 233] width 78 height 14
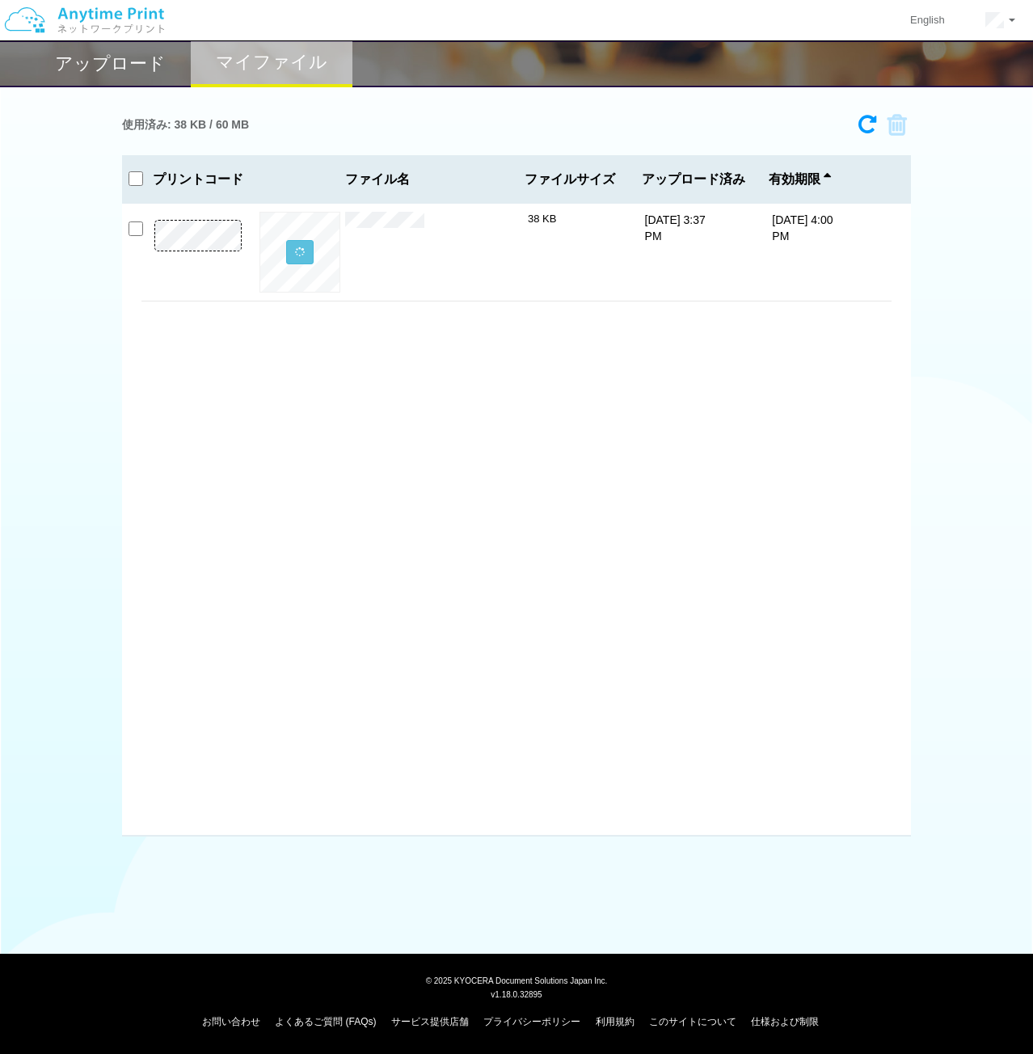
drag, startPoint x: 590, startPoint y: 428, endPoint x: 567, endPoint y: 394, distance: 41.3
click at [590, 426] on div "× 令和2　邦雄.pdf 38 KB 10/12/25 3:37 PM 10/19/25 4:00 PM" at bounding box center [516, 520] width 789 height 632
click at [791, 459] on div "プレビュー × 令和2　邦雄.pdf 38 KB 10/12/25 3:37 PM 10/19/25 4:00 PM" at bounding box center [516, 520] width 789 height 632
click at [709, 336] on div "プレビュー × 令和2　邦雄.pdf 38 KB 10/12/25 3:37 PM 10/19/25 4:00 PM" at bounding box center [516, 520] width 789 height 632
click at [845, 420] on div "プレビュー × 令和2　邦雄.pdf 38 KB 10/12/25 3:37 PM 10/19/25 4:00 PM" at bounding box center [516, 520] width 789 height 632
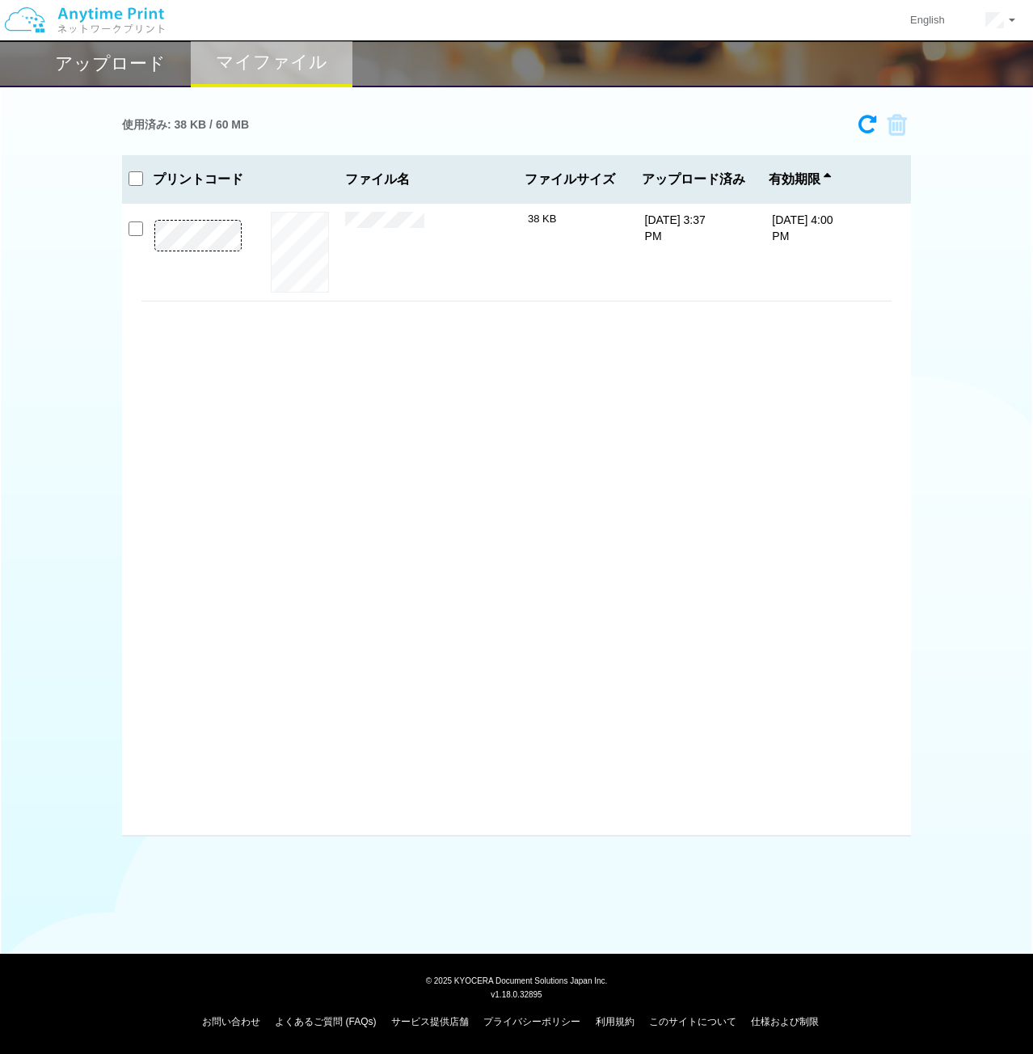
drag, startPoint x: 644, startPoint y: 445, endPoint x: 564, endPoint y: 257, distance: 204.7
click at [648, 416] on div "プレビュー × 令和2　邦雄.pdf 38 KB 10/12/25 3:37 PM 10/19/25 4:00 PM" at bounding box center [516, 520] width 789 height 632
click at [939, 64] on link "アカウント設定" at bounding box center [959, 62] width 128 height 27
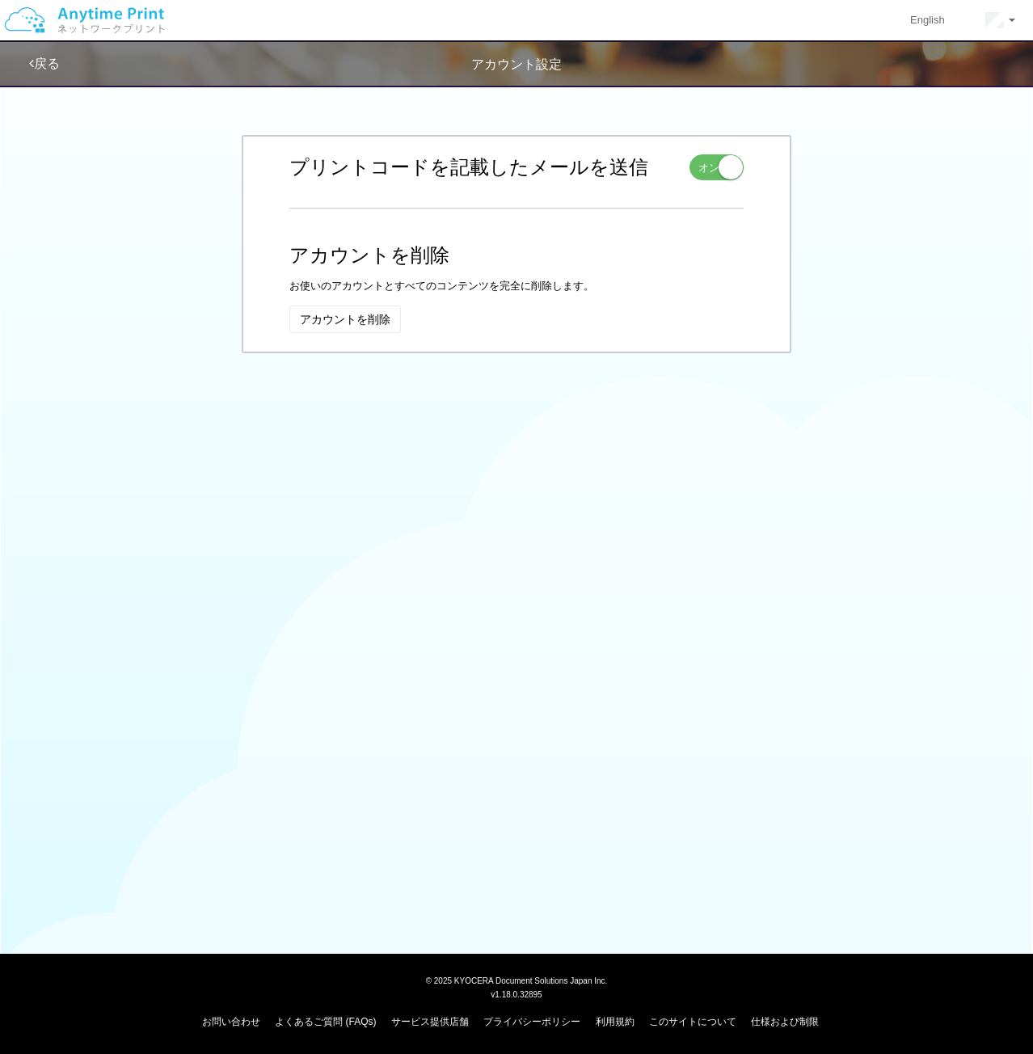
click at [720, 570] on body "English アカウント設定 ログアウト 戻る アカウント設定 お名前 編集 キャンセル 姓 y 入力できるのは文字のみです。 名 a *" at bounding box center [516, 527] width 1033 height 1054
click at [649, 498] on div at bounding box center [516, 498] width 1033 height 78
click at [206, 348] on div "お名前 編集 キャンセル 姓 y 入力できるのは文字のみです。 名 a 入力できるのは文字のみです。 保存 y a メールアドレス 編集 キャンセル maru…" at bounding box center [517, 243] width 946 height 255
click at [346, 315] on button "アカウントを削除" at bounding box center [345, 319] width 112 height 27
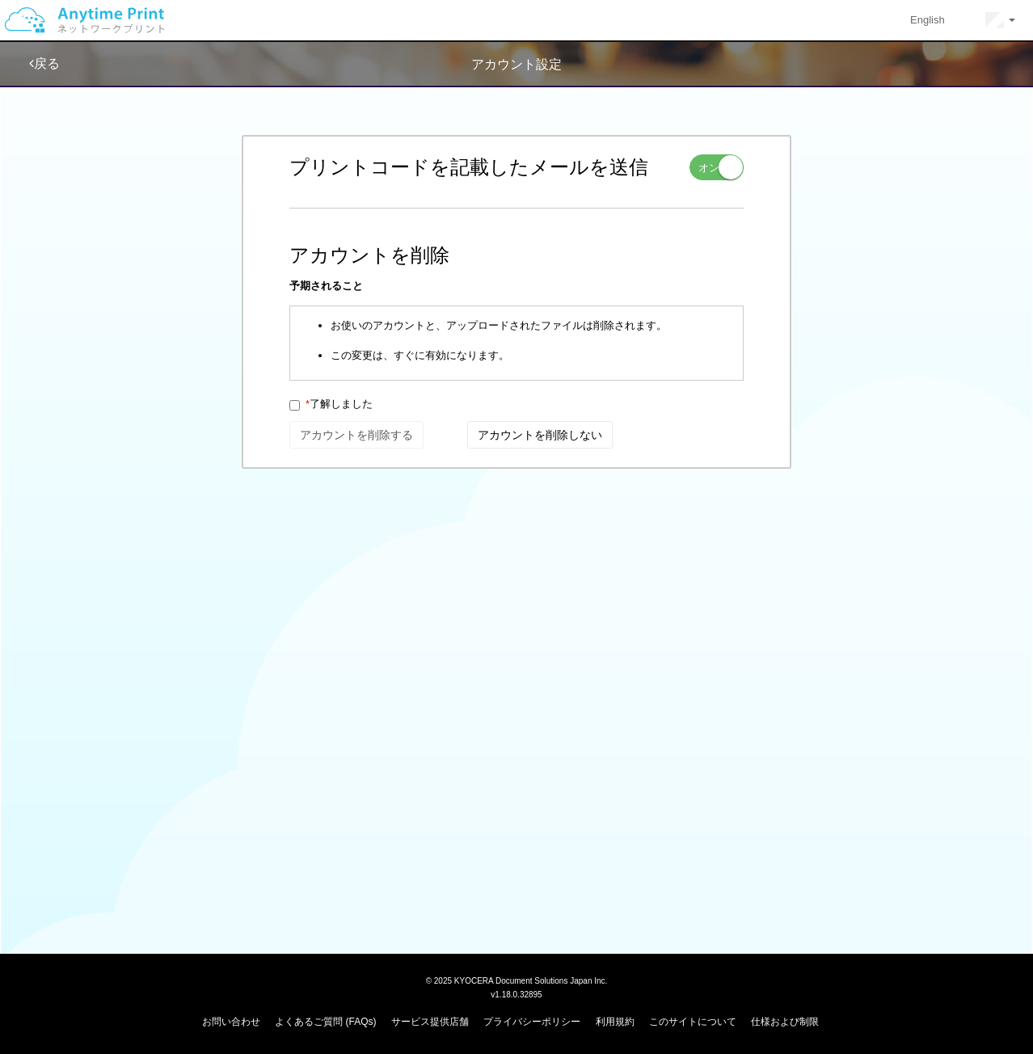
drag, startPoint x: 288, startPoint y: 403, endPoint x: 298, endPoint y: 407, distance: 11.6
click at [289, 403] on div "お名前 編集 キャンセル 姓 y 入力できるのは文字のみです。 名 a 入力できるのは文字のみです。 保存 y a メールアドレス 編集 キャンセル maru…" at bounding box center [517, 302] width 550 height 334
click at [298, 407] on input "* 了解しました" at bounding box center [294, 405] width 11 height 11
checkbox input "true"
drag, startPoint x: 322, startPoint y: 425, endPoint x: 326, endPoint y: 450, distance: 24.6
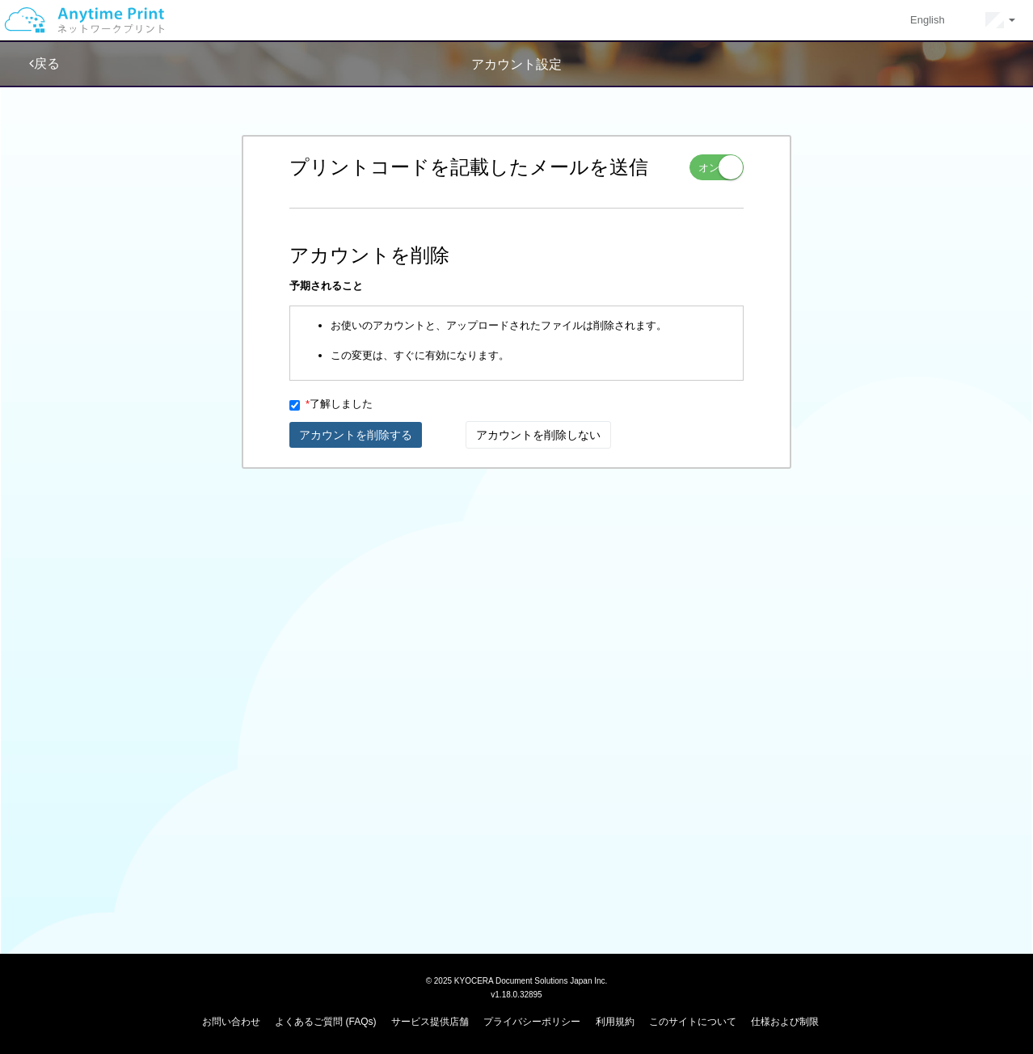
click at [322, 437] on button "アカウントを削除する" at bounding box center [355, 435] width 133 height 26
click at [339, 432] on button "アカウントを削除する" at bounding box center [355, 435] width 133 height 26
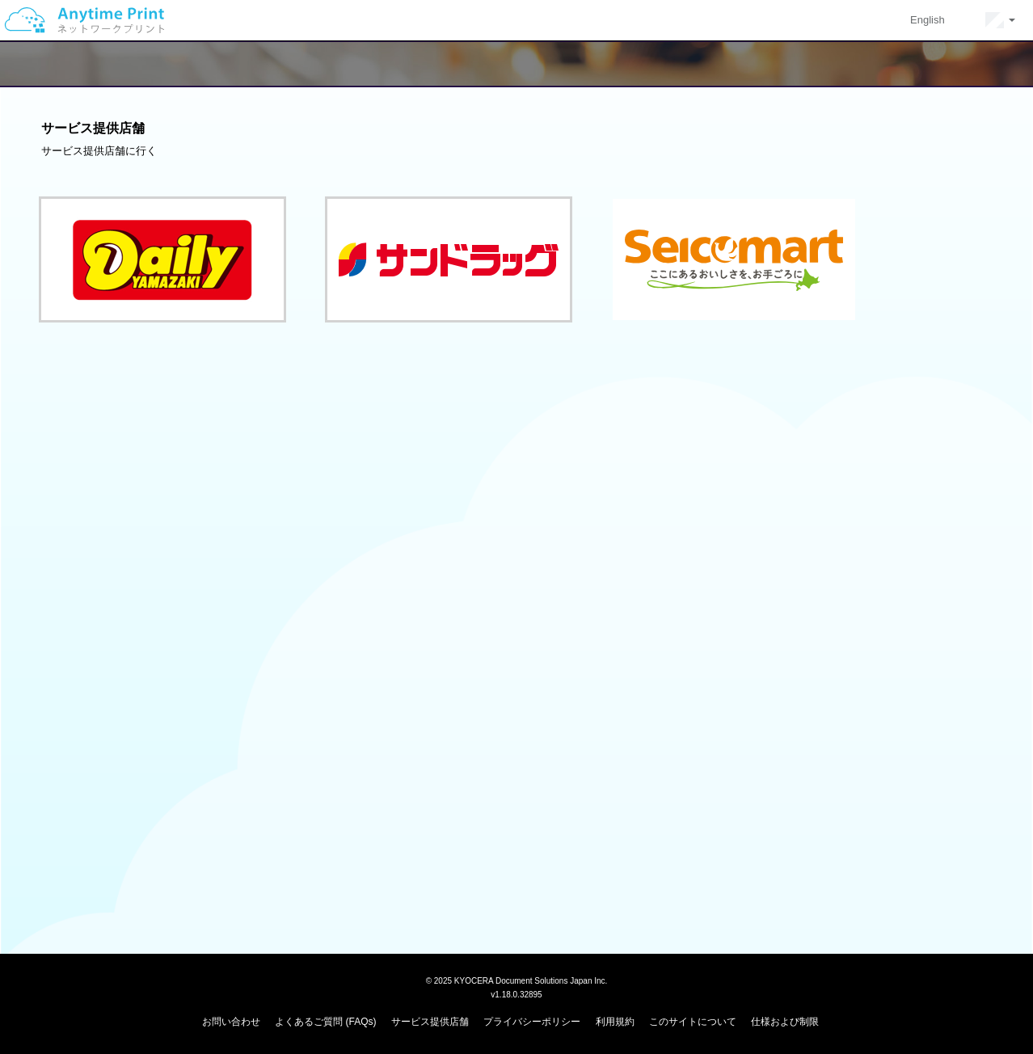
click at [750, 263] on button at bounding box center [734, 259] width 243 height 121
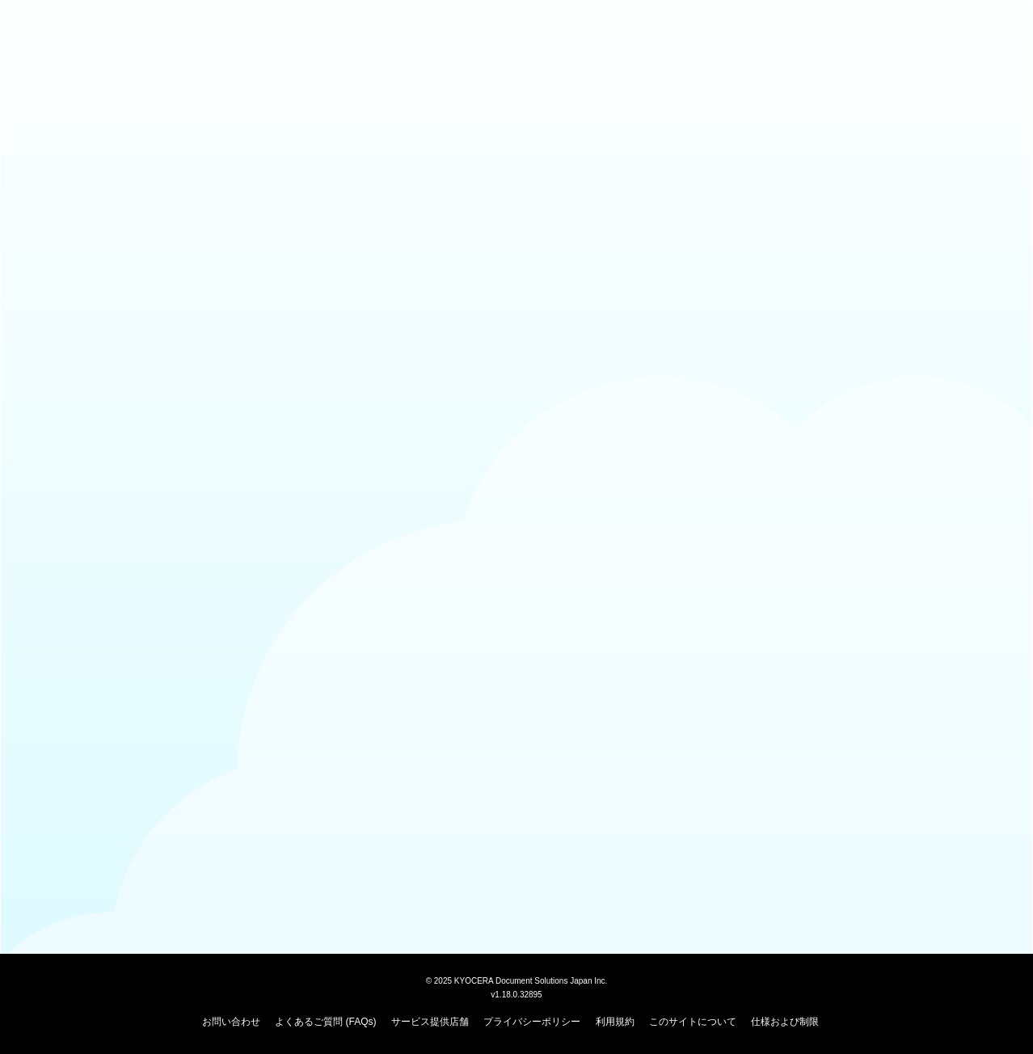
click at [737, 186] on body "© [DATE] KYOCERA Document Solutions Japan Inc. v1.18.0.32895 お問い合わせ よくあるご質問 (FA…" at bounding box center [516, 527] width 1033 height 1054
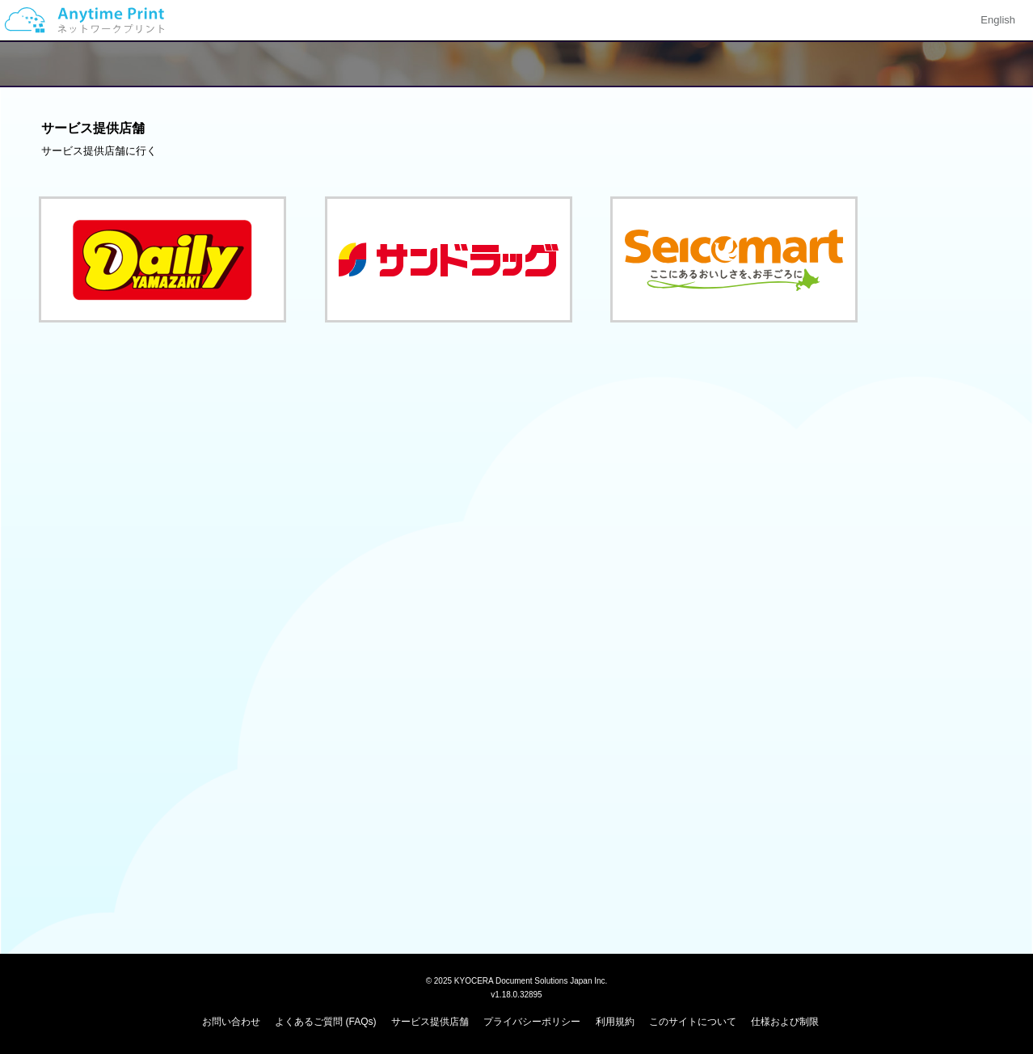
click at [128, 8] on img at bounding box center [84, 20] width 172 height 57
